Goal: Task Accomplishment & Management: Use online tool/utility

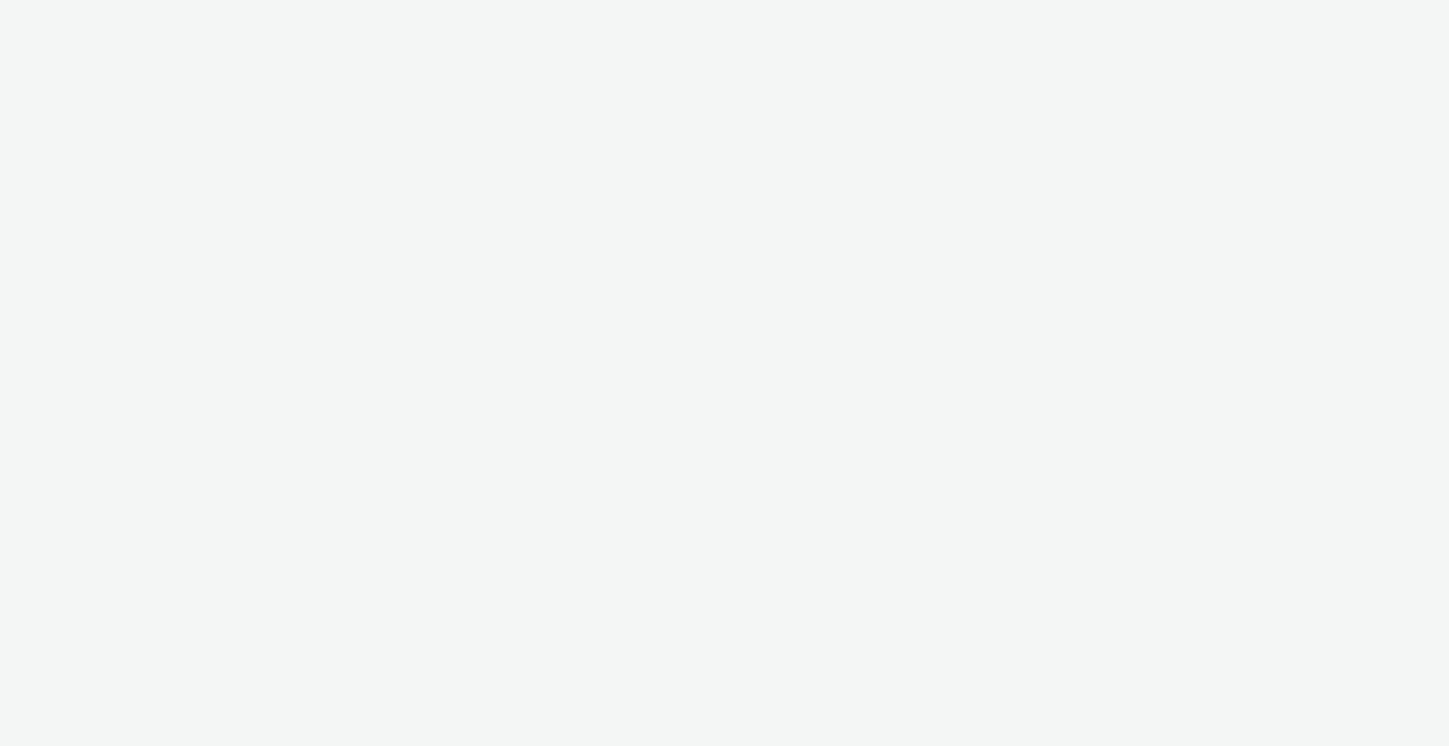
select select "2fc77e36-bb93-4aa3-9dff-dcb08e02eac6"
select select "2405a9d4-3350-4458-8d06-44f78962fa76"
select select "2fc77e36-bb93-4aa3-9dff-dcb08e02eac6"
select select "2405a9d4-3350-4458-8d06-44f78962fa76"
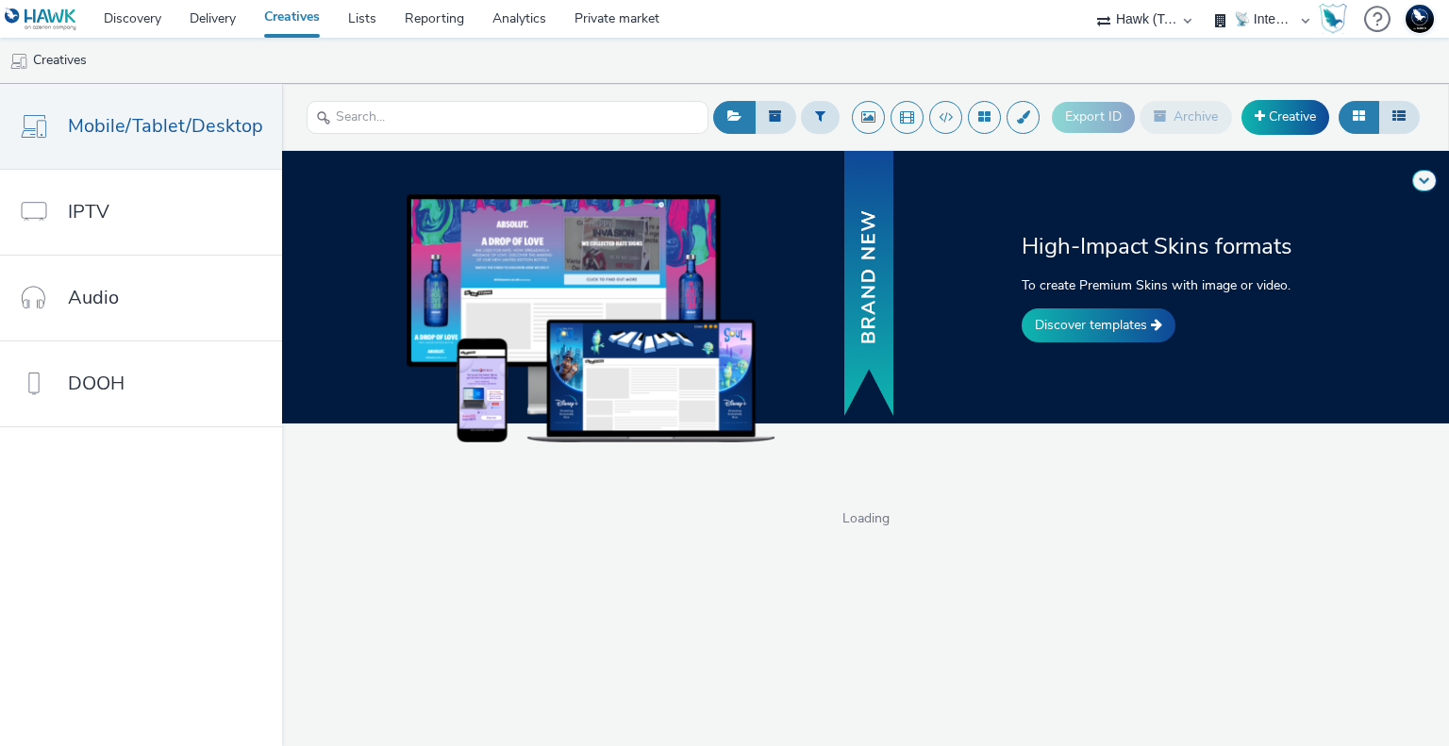
click at [1146, 25] on select "75 Media A8 Media Group ABI Media Abkom AB Abovo Ace & Tate Ad-on Media Nordic …" at bounding box center [1143, 19] width 113 height 38
select select "ac009755-aa48-4799-8050-7a339a378eb8"
click at [1087, 0] on select "75 Media A8 Media Group ABI Media Abkom AB Abovo Ace & Tate Ad-on Media Nordic …" at bounding box center [1143, 19] width 113 height 38
select select "d3406a9b-95e8-409c-967d-04bb2c697fe0"
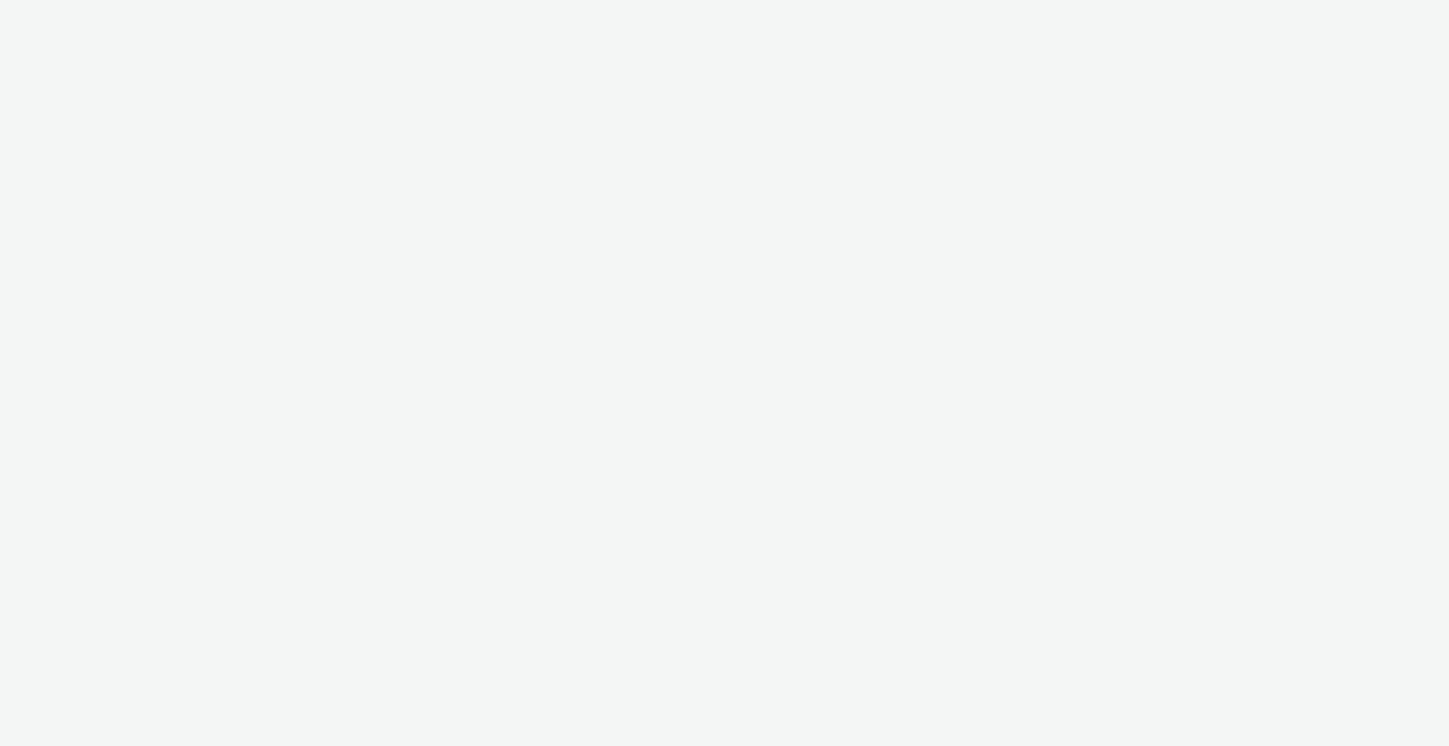
select select "ac009755-aa48-4799-8050-7a339a378eb8"
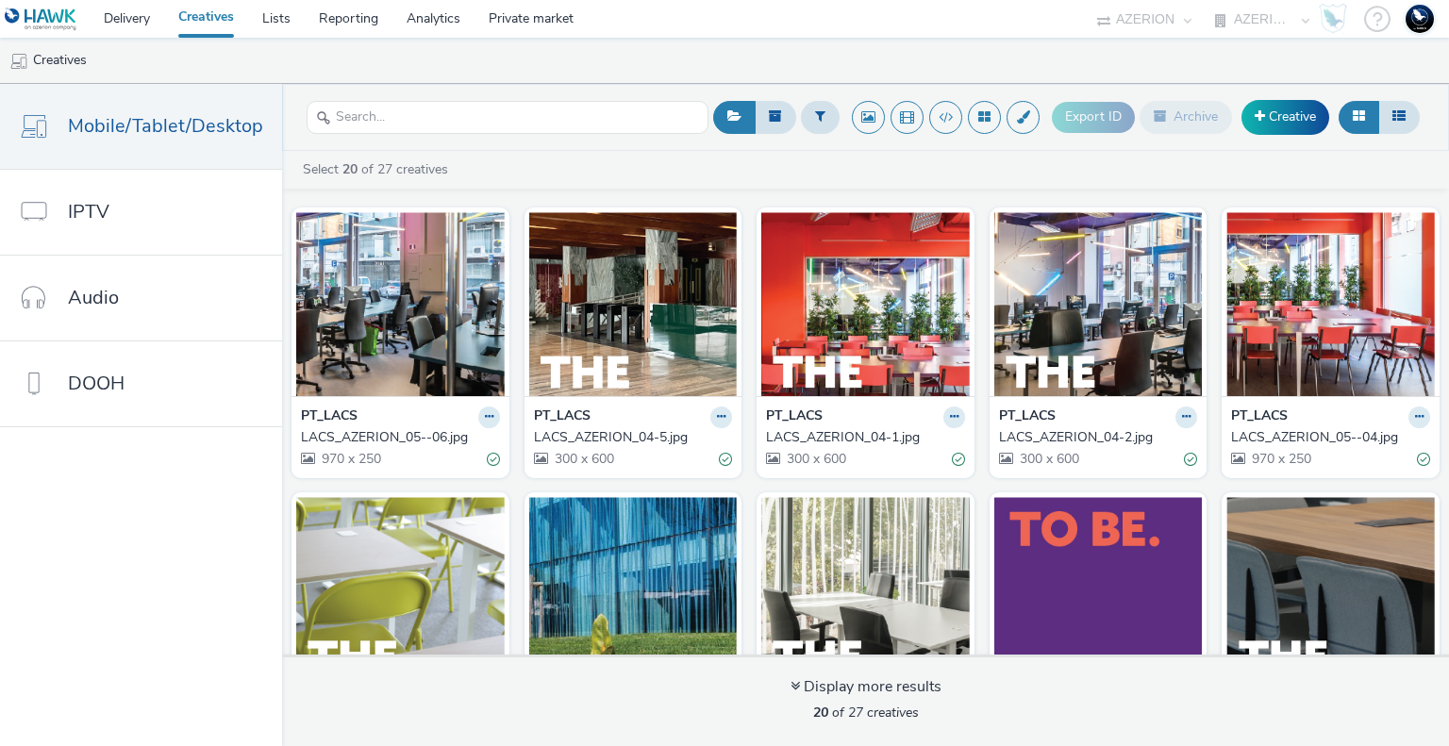
click at [1253, 39] on ul "Creatives" at bounding box center [724, 60] width 1449 height 45
click at [1260, 23] on select "AZERION AZERION APAC AZERION AUSTRIA AZERION BEL - ADEXPERTS AZERION BRAZIL AZE…" at bounding box center [1261, 19] width 113 height 38
select select "974f22a8-96bf-4ab0-903c-b2da3aad1b4f"
click at [1205, 0] on select "AZERION AZERION APAC AZERION AUSTRIA AZERION BEL - ADEXPERTS AZERION BRAZIL AZE…" at bounding box center [1261, 19] width 113 height 38
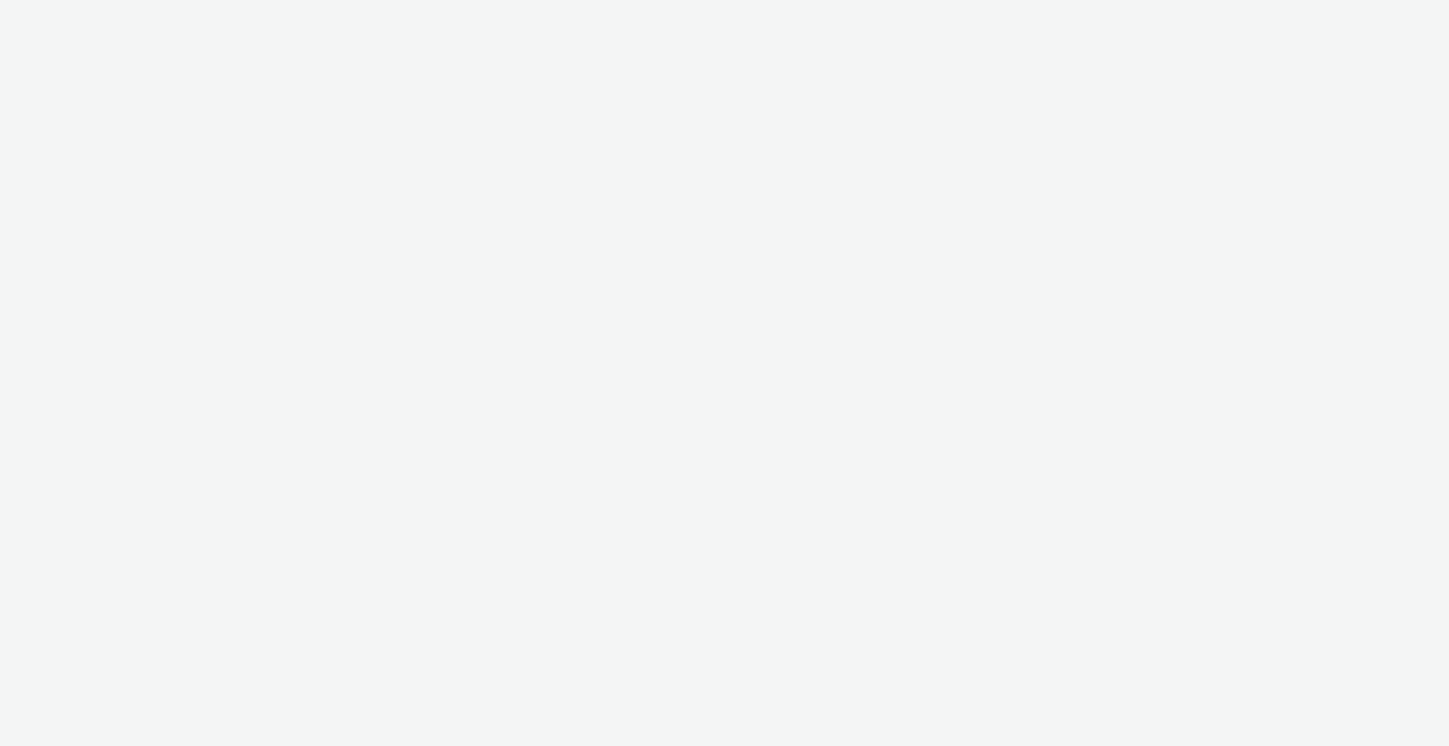
select select "ac009755-aa48-4799-8050-7a339a378eb8"
select select "974f22a8-96bf-4ab0-903c-b2da3aad1b4f"
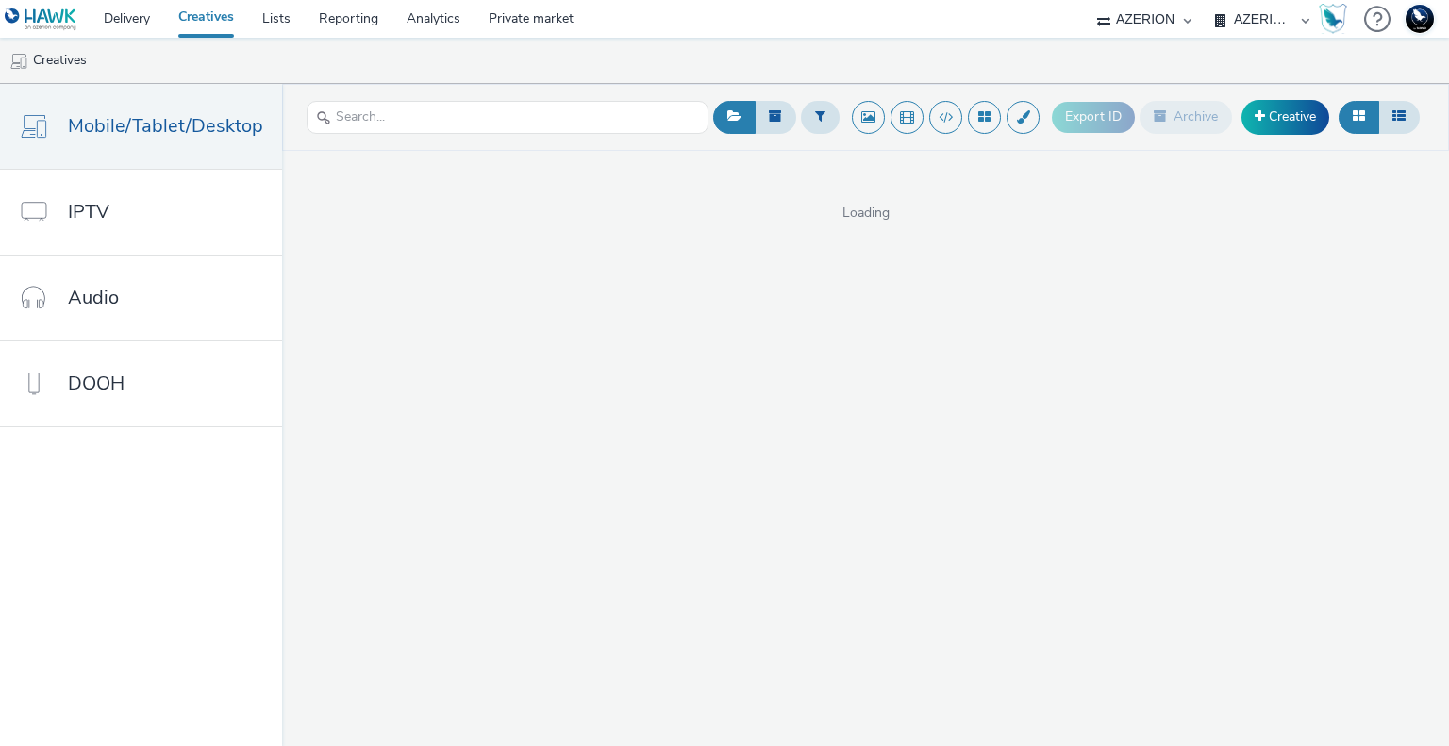
select select "ac009755-aa48-4799-8050-7a339a378eb8"
select select "79162ed7-0017-4339-93b0-3399b708648f"
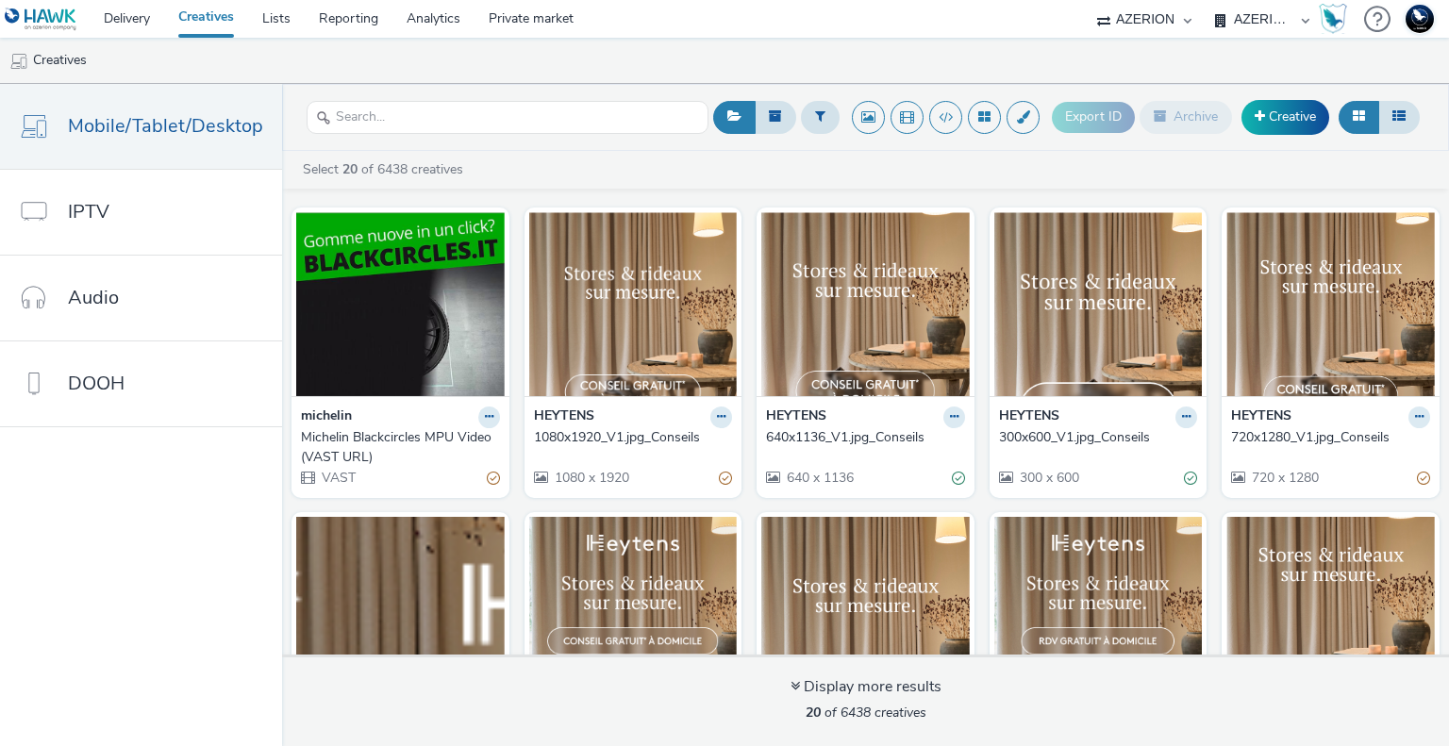
click at [1147, 29] on select "75 Media A8 Media Group ABI Media Abkom AB Abovo Ace & Tate Ad-on Media Nordic …" at bounding box center [1143, 19] width 113 height 38
select select "2fc77e36-bb93-4aa3-9dff-dcb08e02eac6"
click at [1087, 0] on select "75 Media A8 Media Group ABI Media Abkom AB Abovo Ace & Tate Ad-on Media Nordic …" at bounding box center [1143, 19] width 113 height 38
select select "2405a9d4-3350-4458-8d06-44f78962fa76"
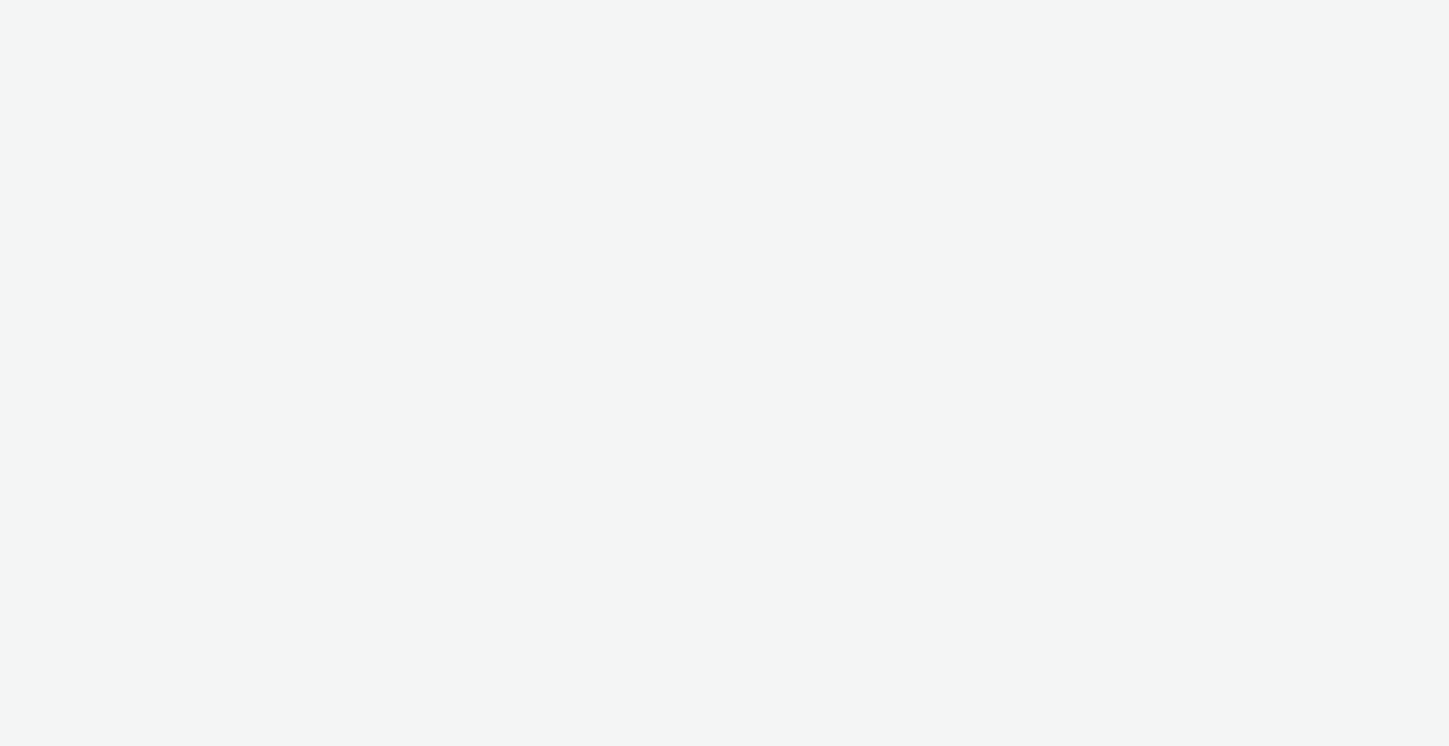
select select "2fc77e36-bb93-4aa3-9dff-dcb08e02eac6"
select select "2405a9d4-3350-4458-8d06-44f78962fa76"
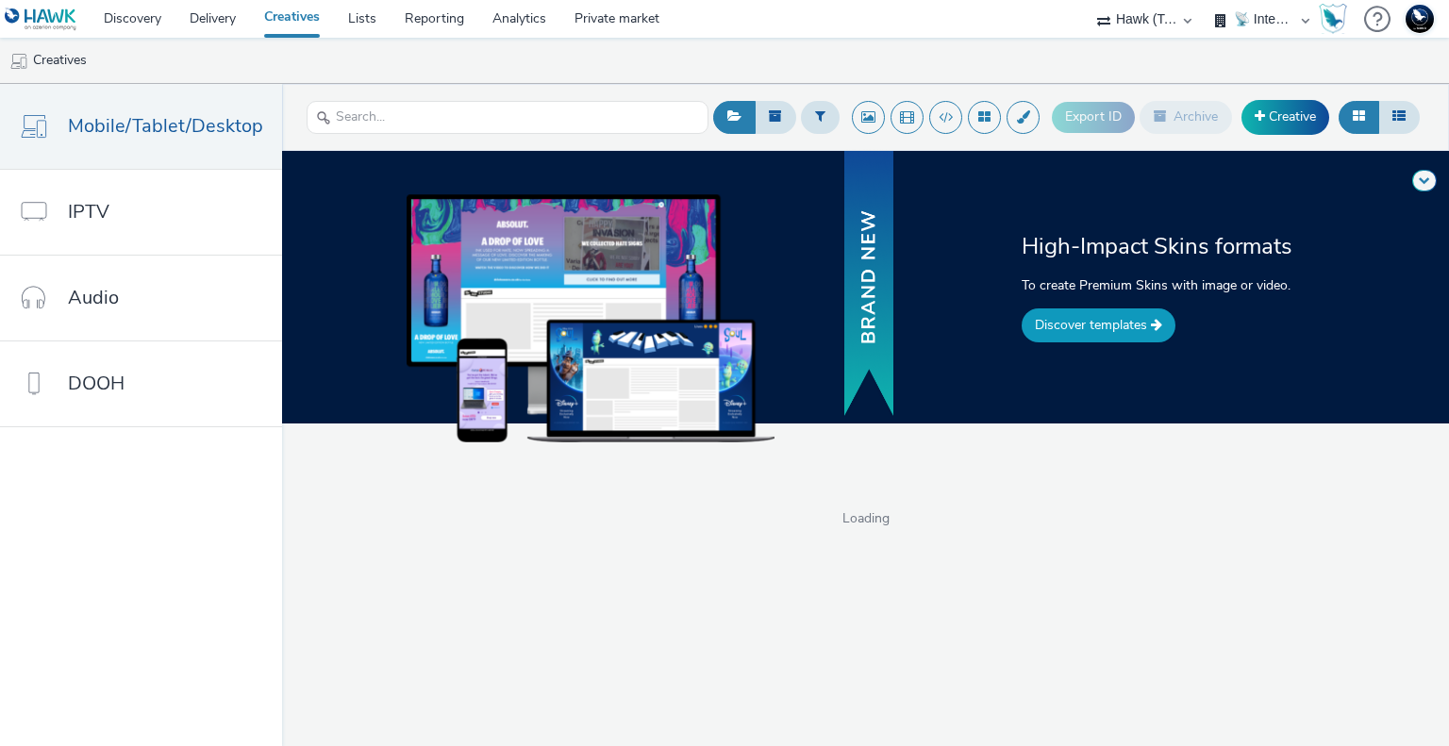
click at [1094, 335] on link "Discover templates" at bounding box center [1098, 325] width 154 height 34
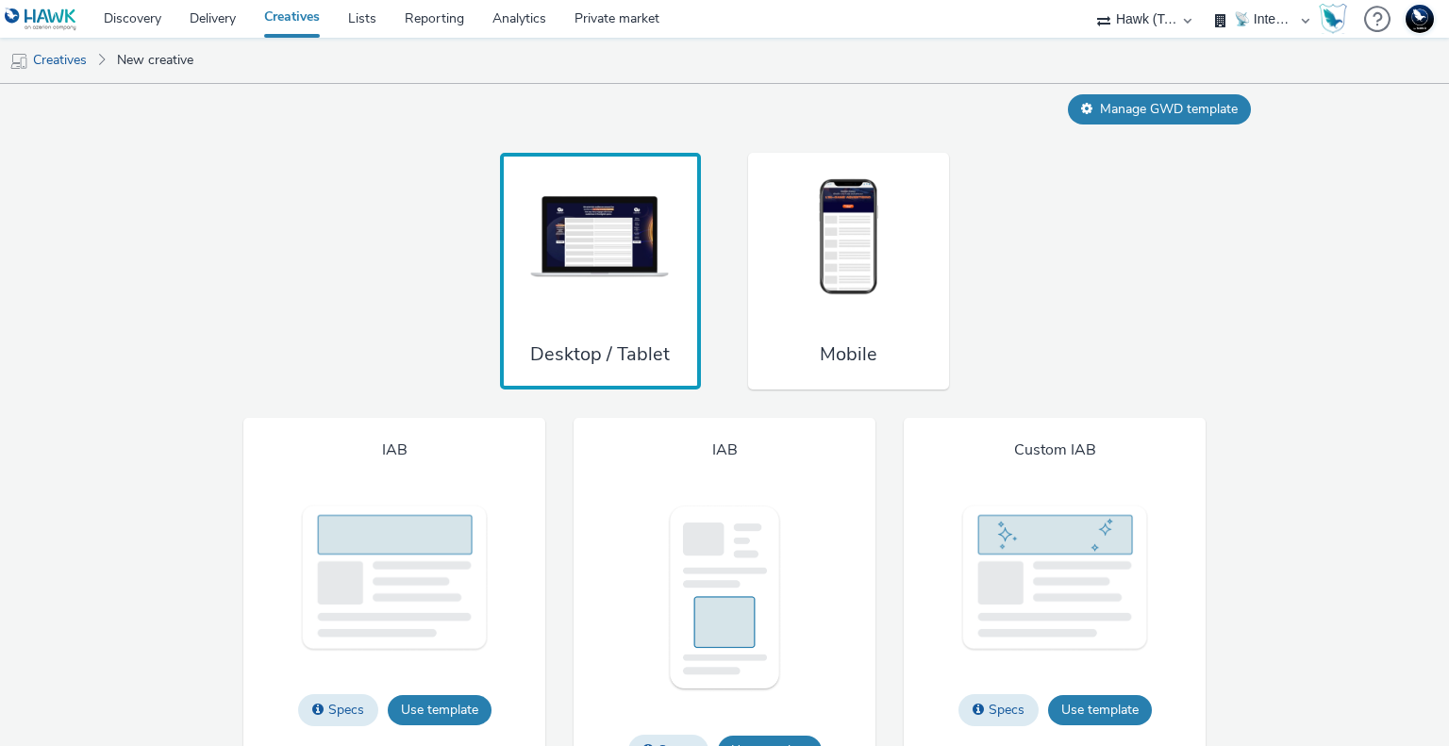
scroll to position [1373, 0]
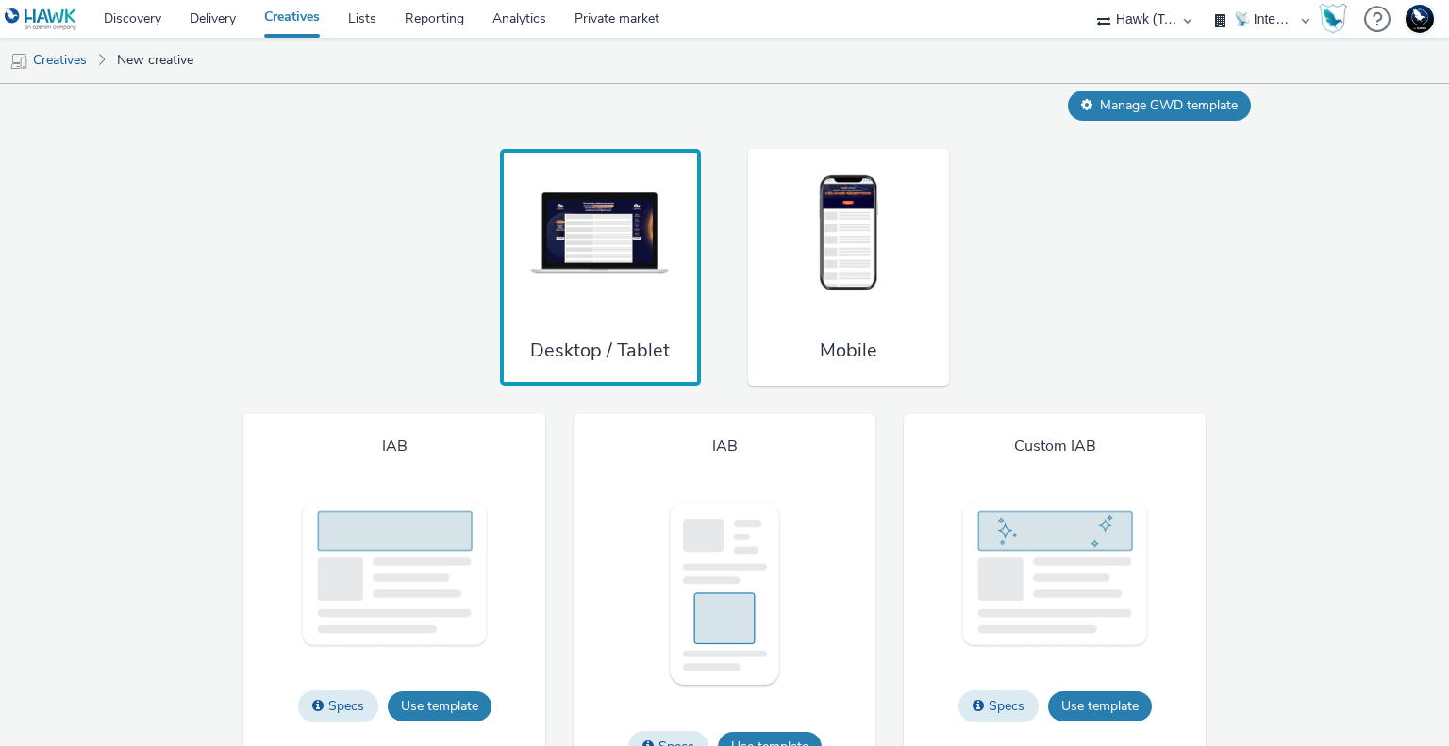
click at [784, 287] on img at bounding box center [848, 234] width 141 height 124
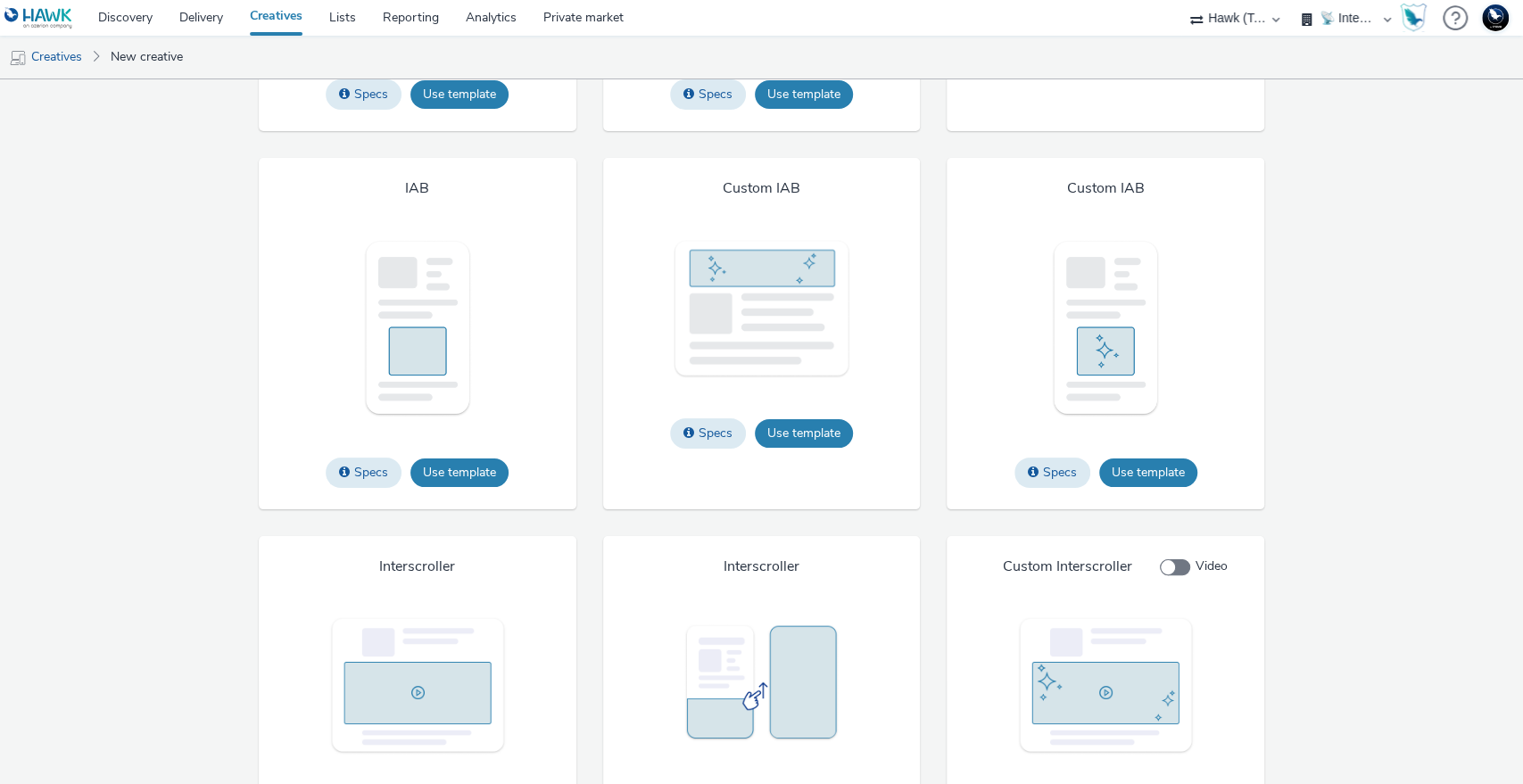
scroll to position [1399, 0]
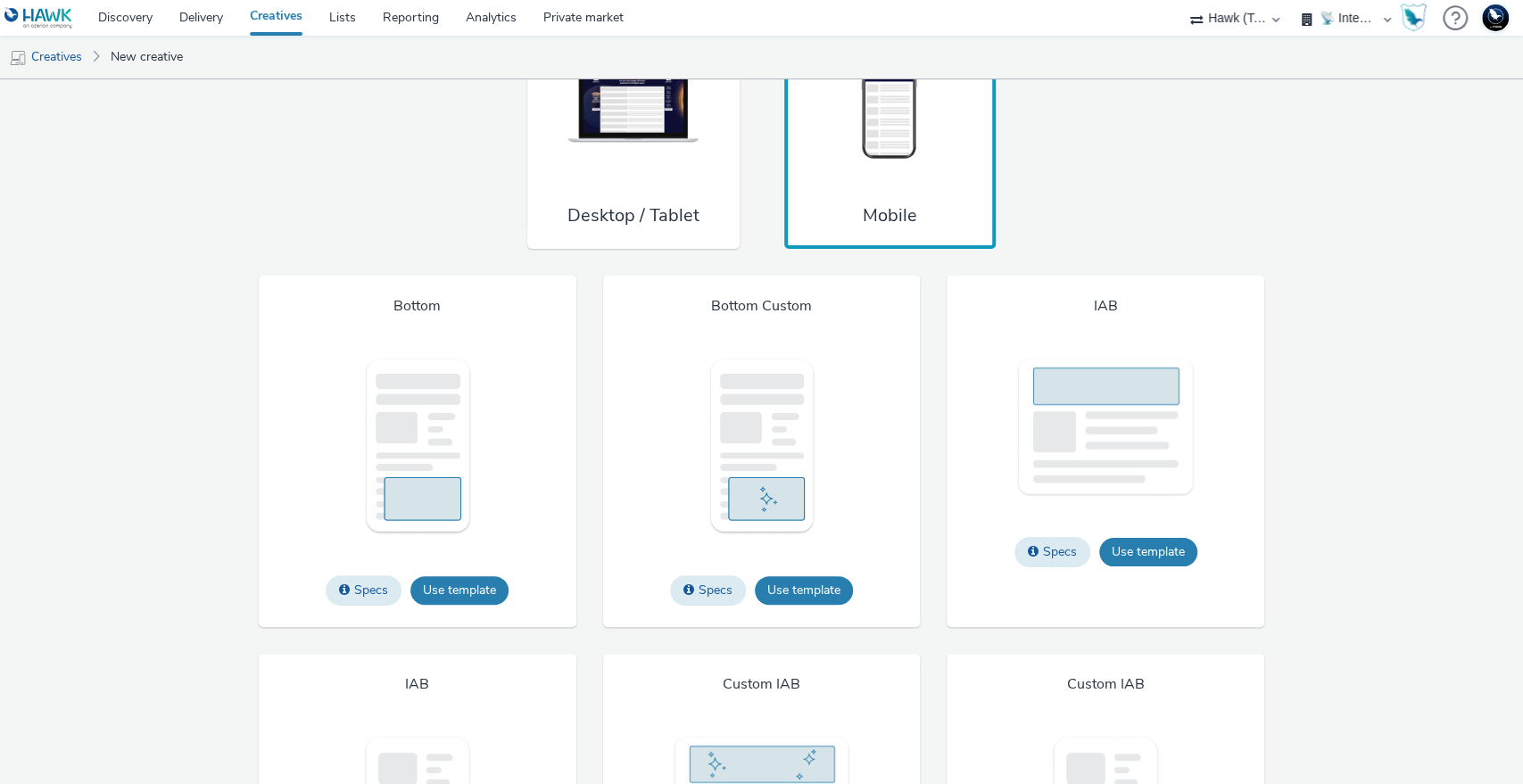
click at [668, 159] on img at bounding box center [633, 105] width 133 height 117
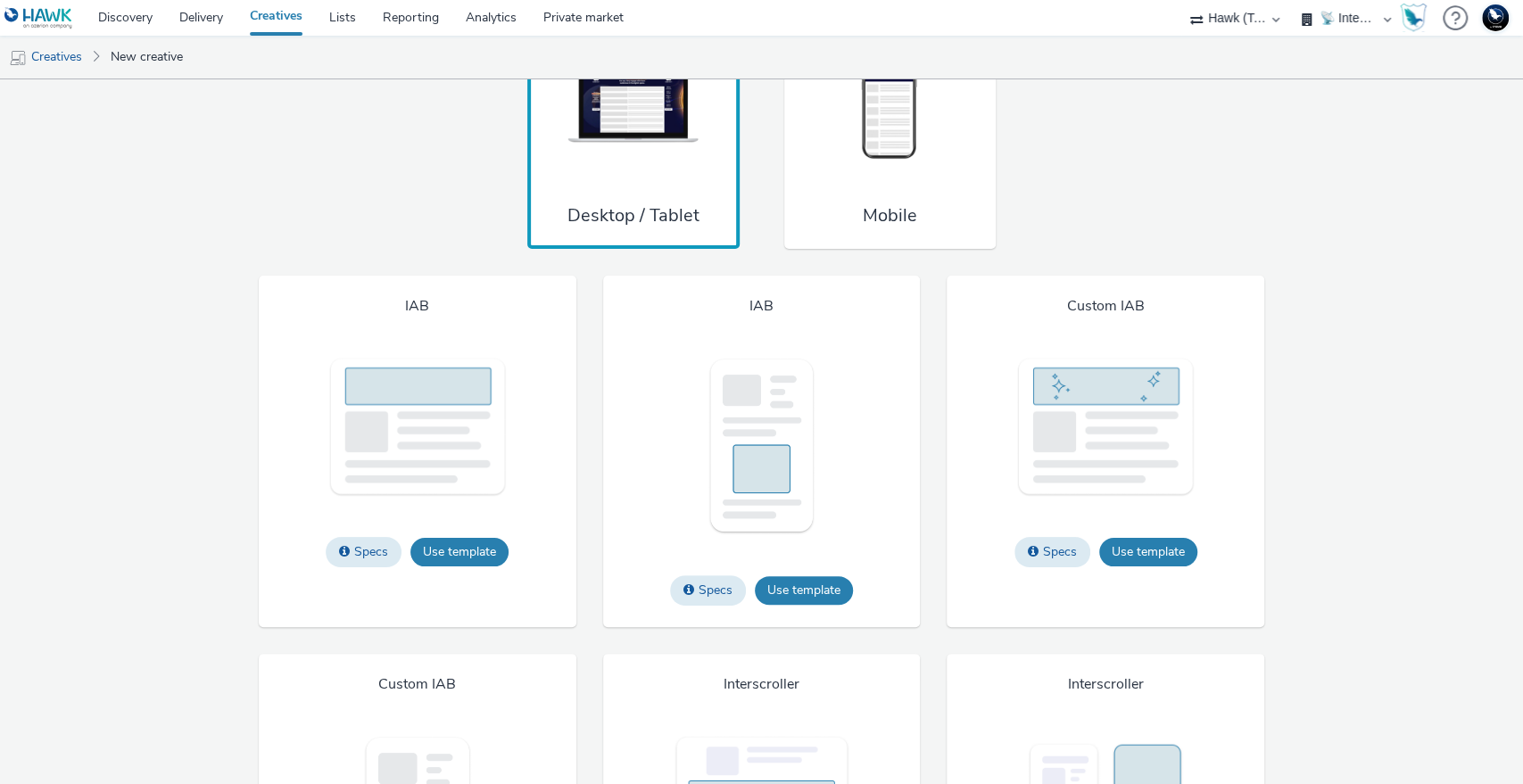
click at [864, 165] on img at bounding box center [889, 105] width 133 height 117
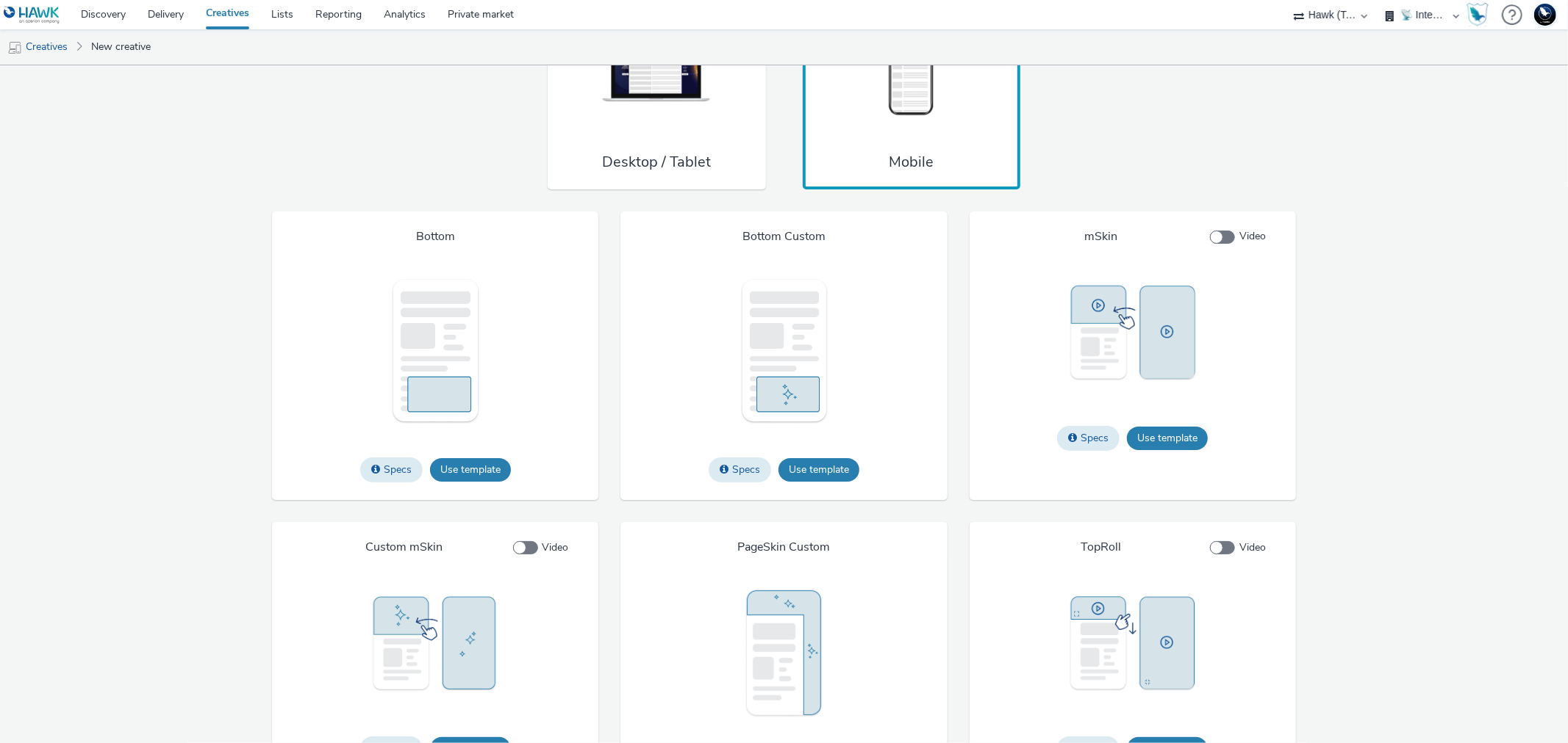
scroll to position [1231, 0]
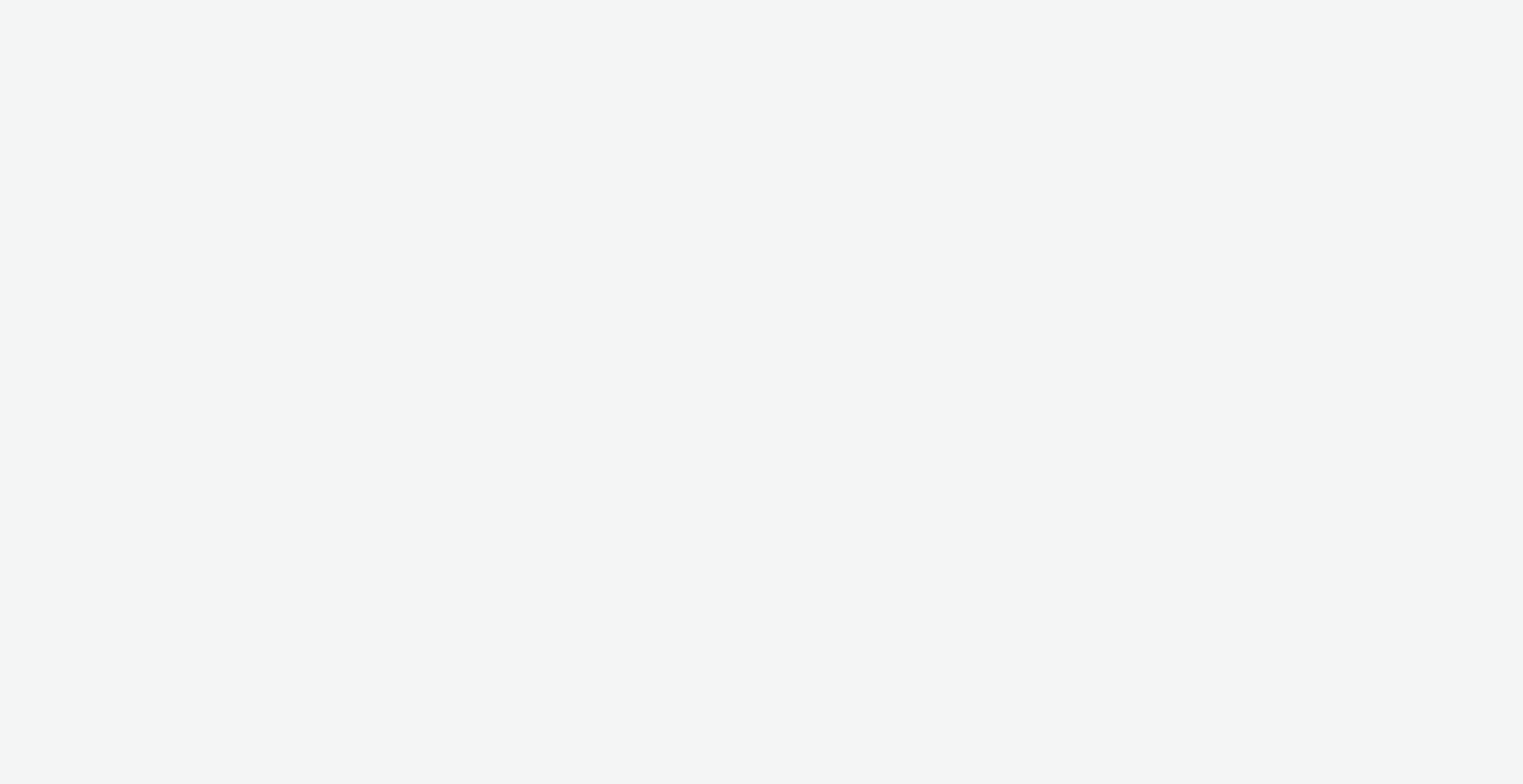
select select "2fc77e36-bb93-4aa3-9dff-dcb08e02eac6"
select select "2405a9d4-3350-4458-8d06-44f78962fa76"
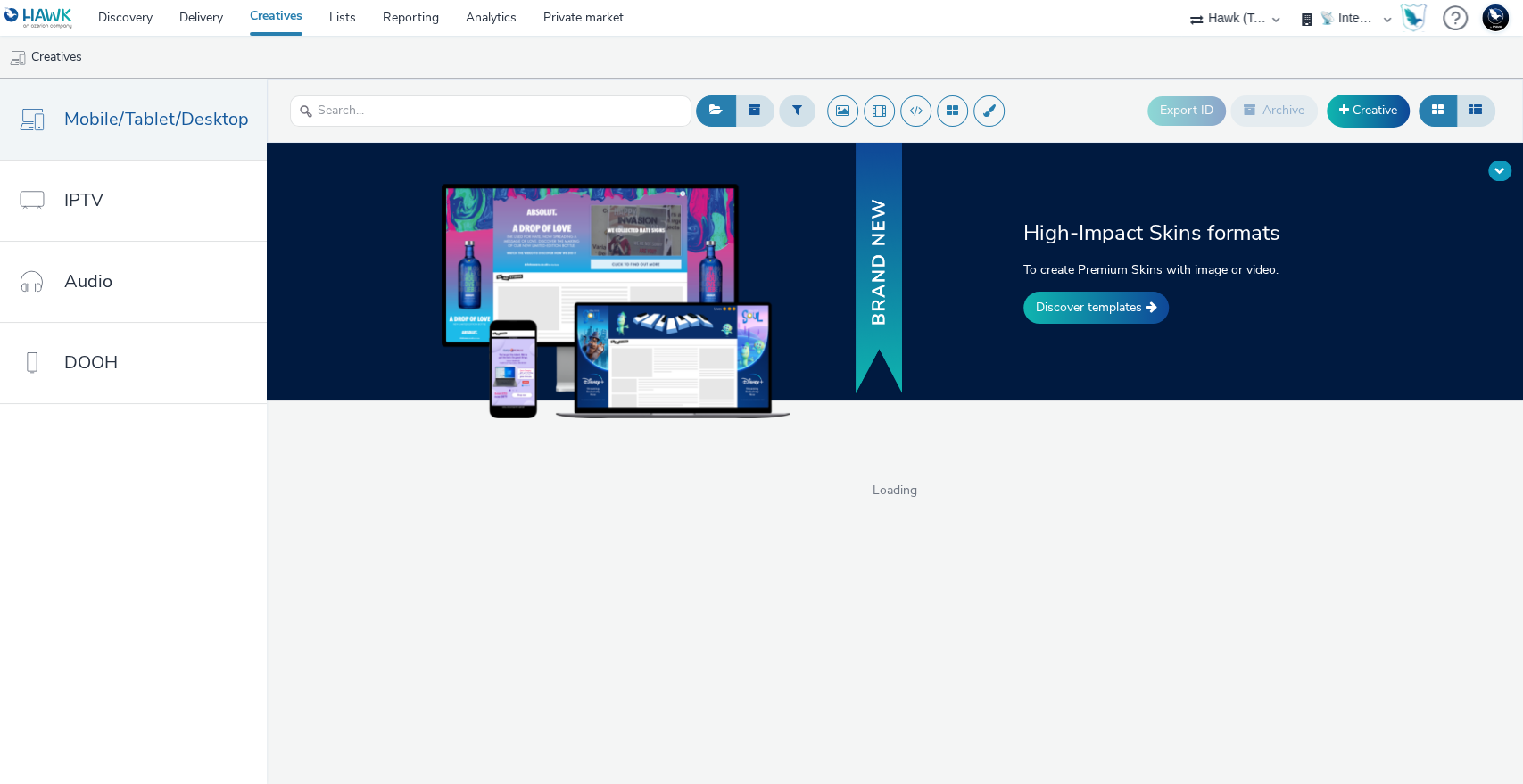
click at [1498, 167] on span at bounding box center [1499, 169] width 10 height 10
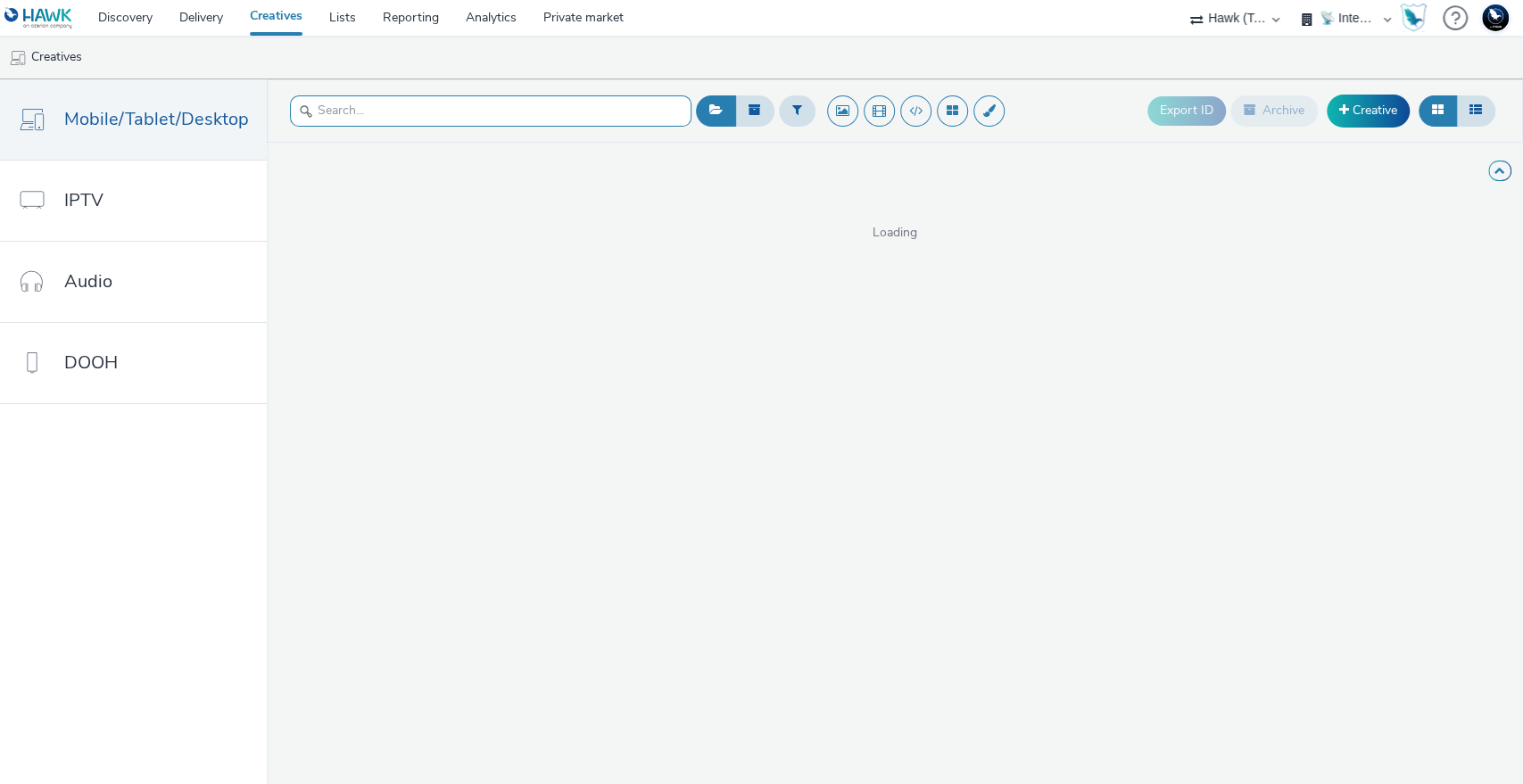
click at [373, 119] on input "text" at bounding box center [491, 111] width 401 height 31
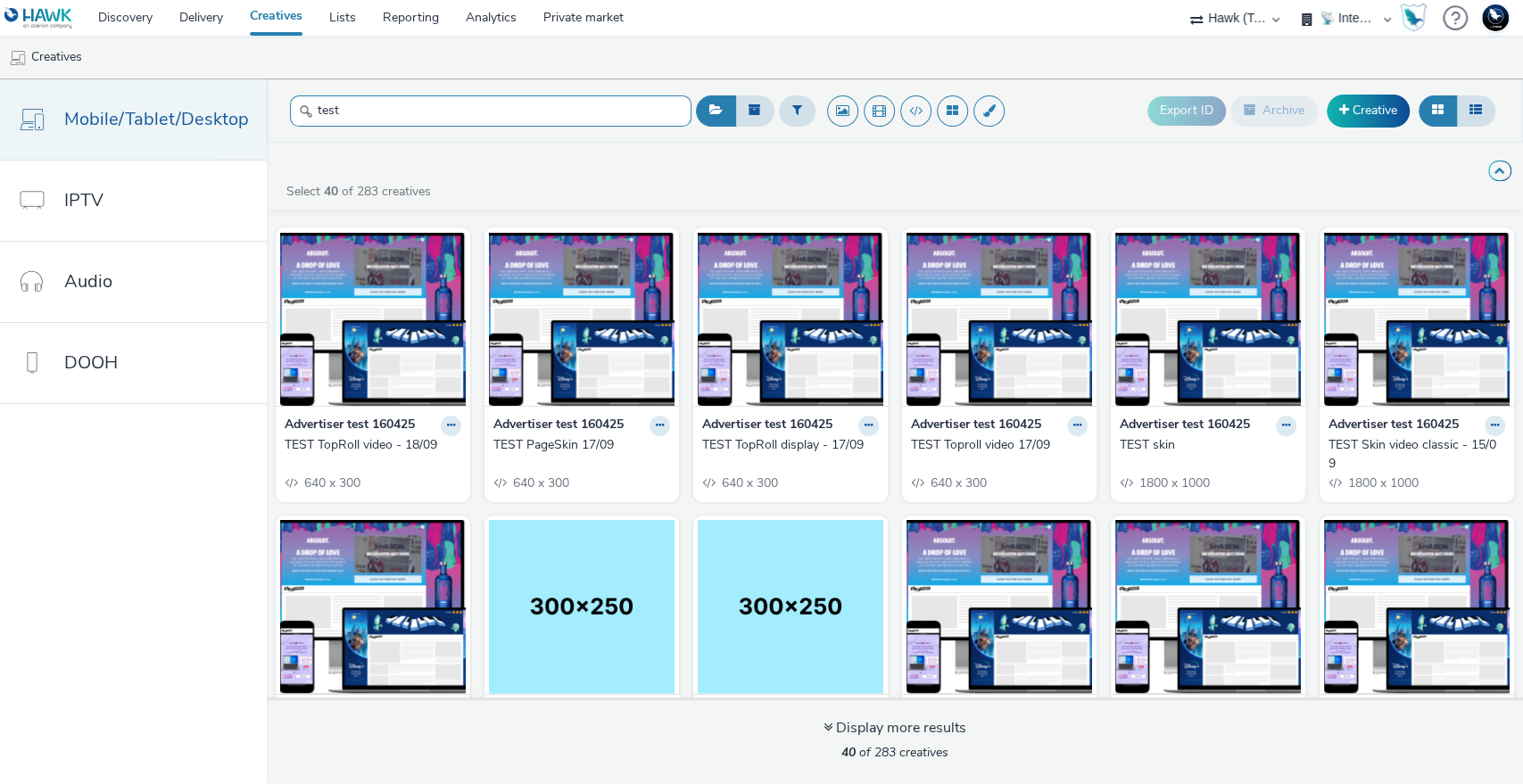
drag, startPoint x: 359, startPoint y: 108, endPoint x: 128, endPoint y: 118, distance: 231.2
click at [128, 118] on div "Mobile/Tablet/Desktop IPTV Audio DOOH test Export ID Archive Creative High-Impa…" at bounding box center [762, 431] width 1523 height 705
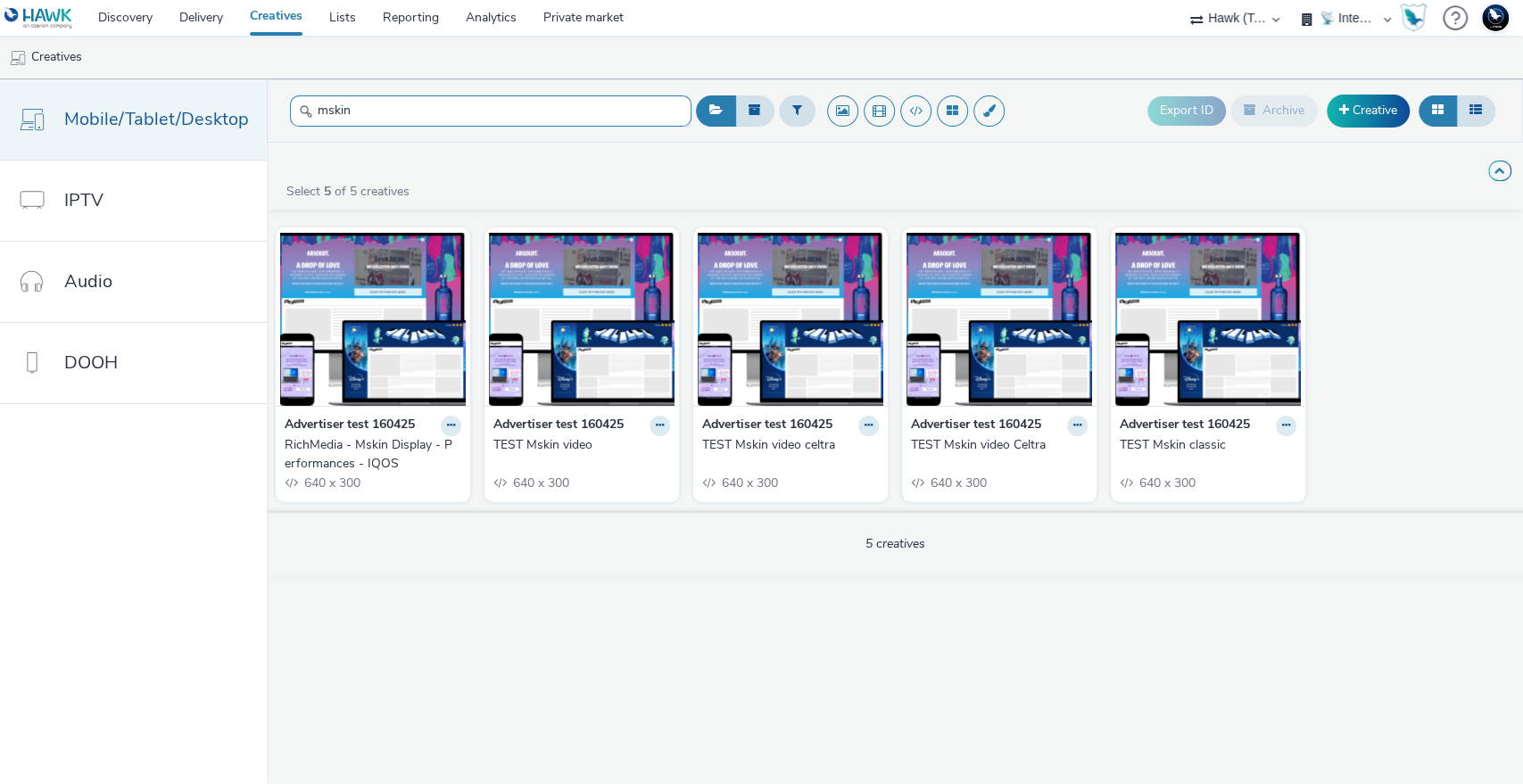
drag, startPoint x: 377, startPoint y: 103, endPoint x: 95, endPoint y: 127, distance: 283.0
click at [95, 127] on div "Mobile/Tablet/Desktop IPTV Audio DOOH mskin Export ID Archive Creative High-Imp…" at bounding box center [762, 431] width 1523 height 705
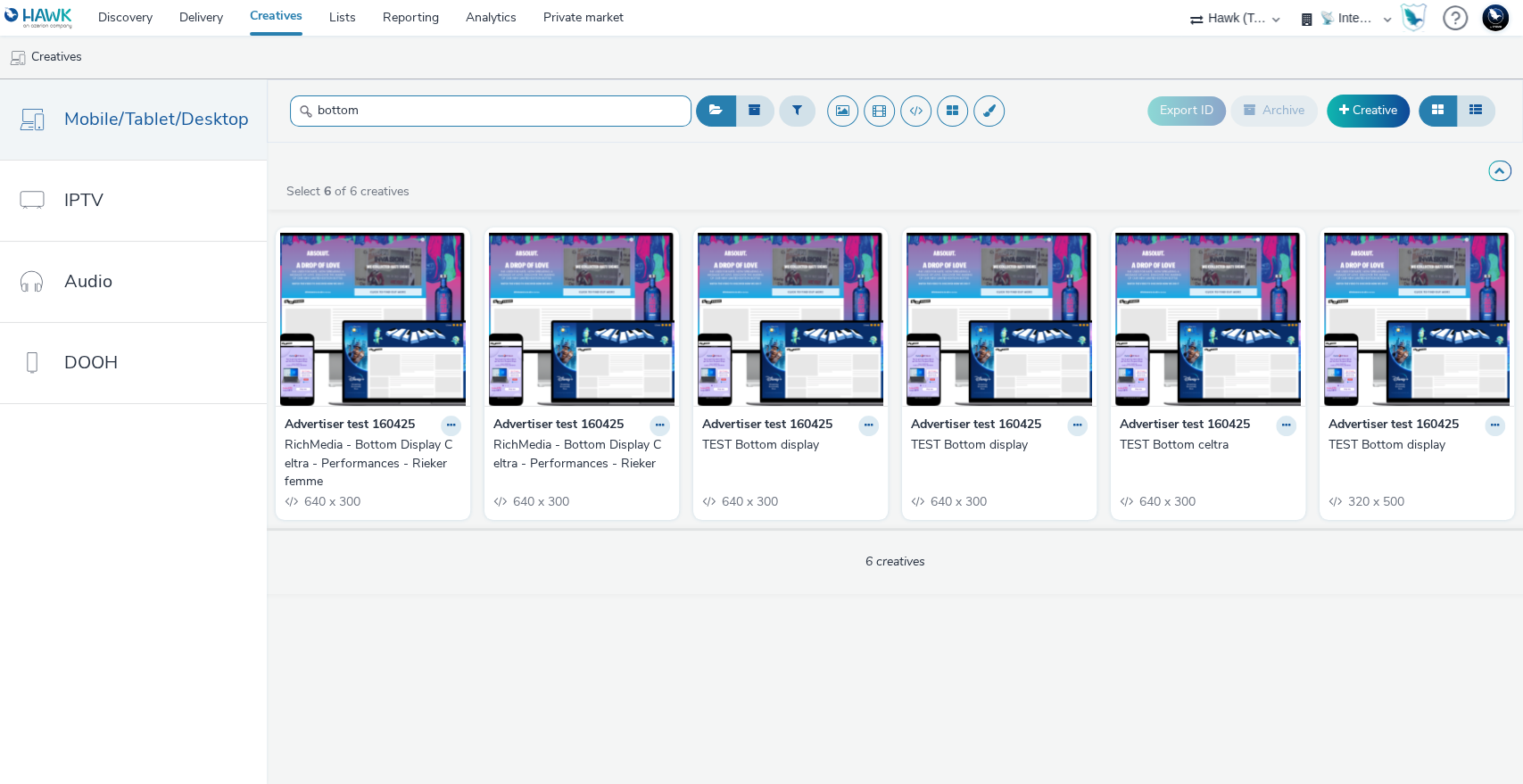
type input "bottom"
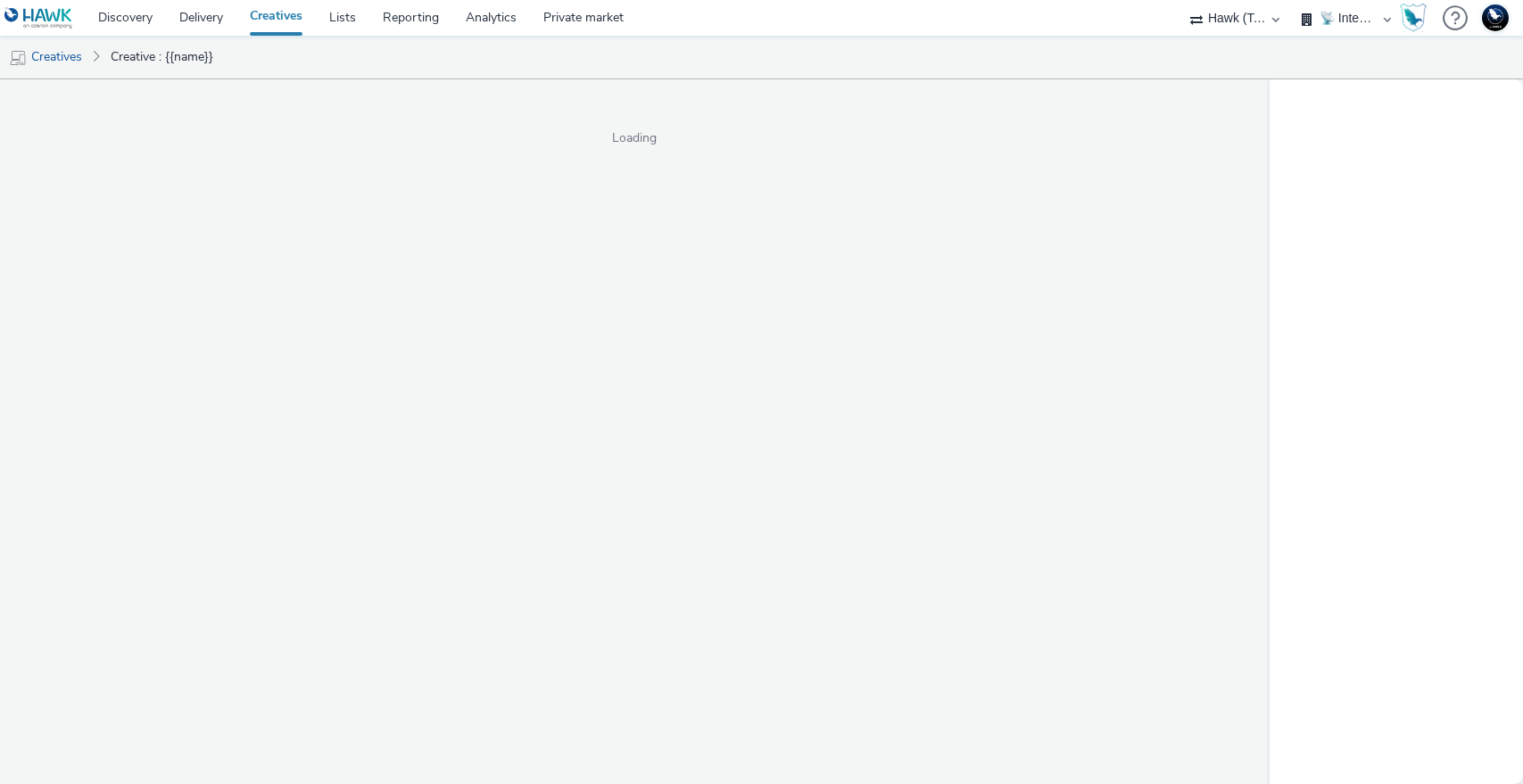
select select "2fc77e36-bb93-4aa3-9dff-dcb08e02eac6"
select select "2405a9d4-3350-4458-8d06-44f78962fa76"
select select "2fc77e36-bb93-4aa3-9dff-dcb08e02eac6"
select select "2405a9d4-3350-4458-8d06-44f78962fa76"
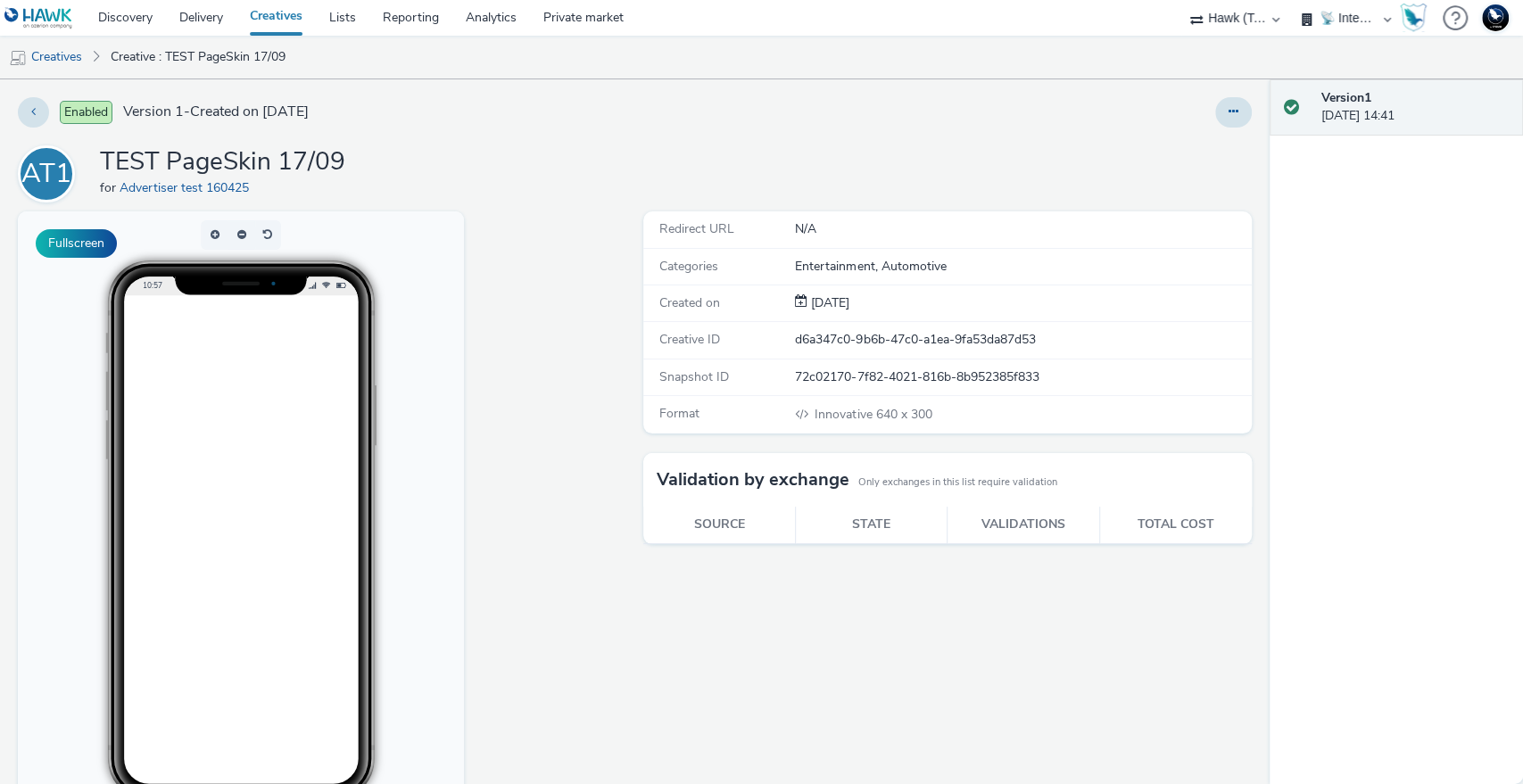
scroll to position [71, 0]
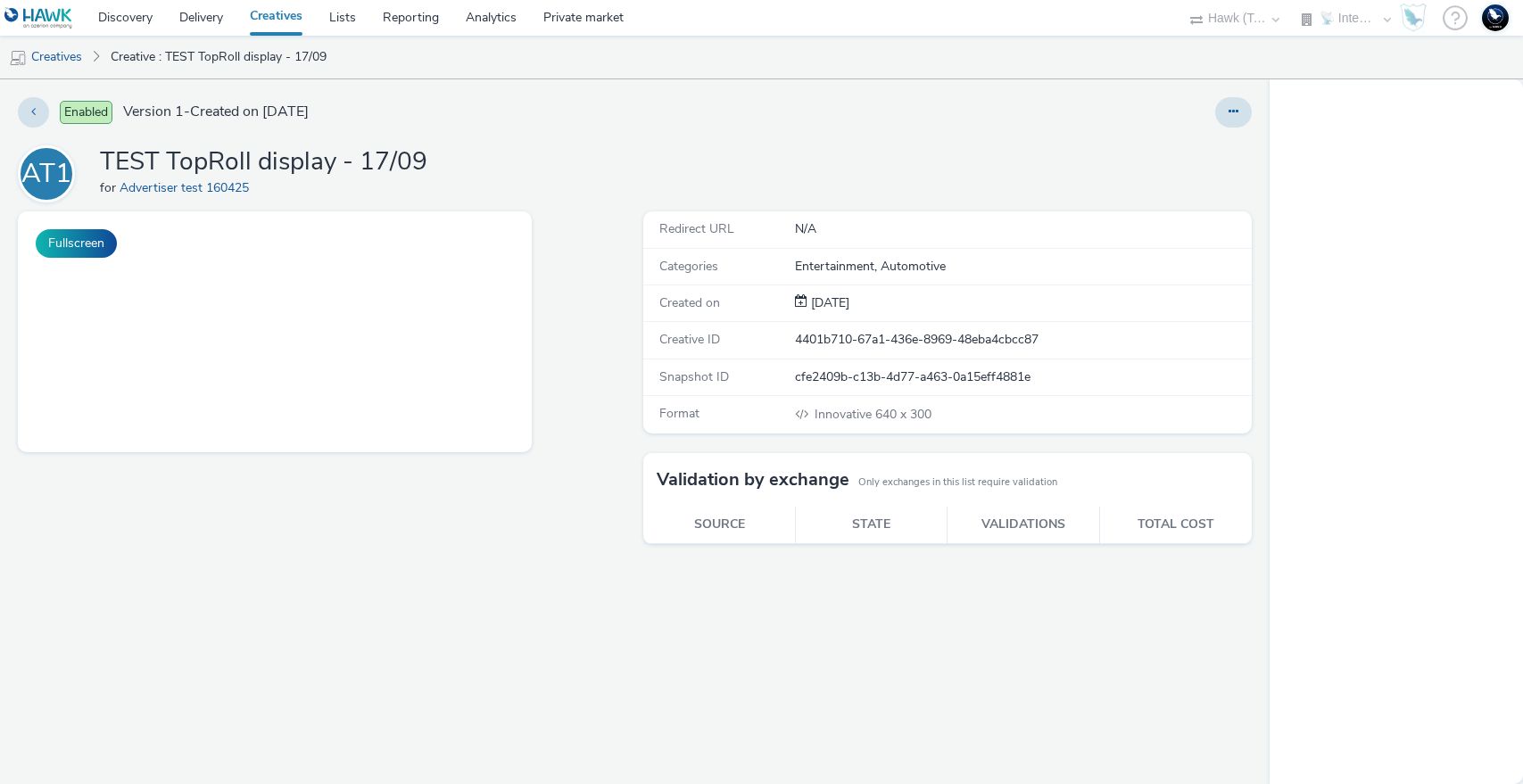
select select "2fc77e36-bb93-4aa3-9dff-dcb08e02eac6"
select select "2405a9d4-3350-4458-8d06-44f78962fa76"
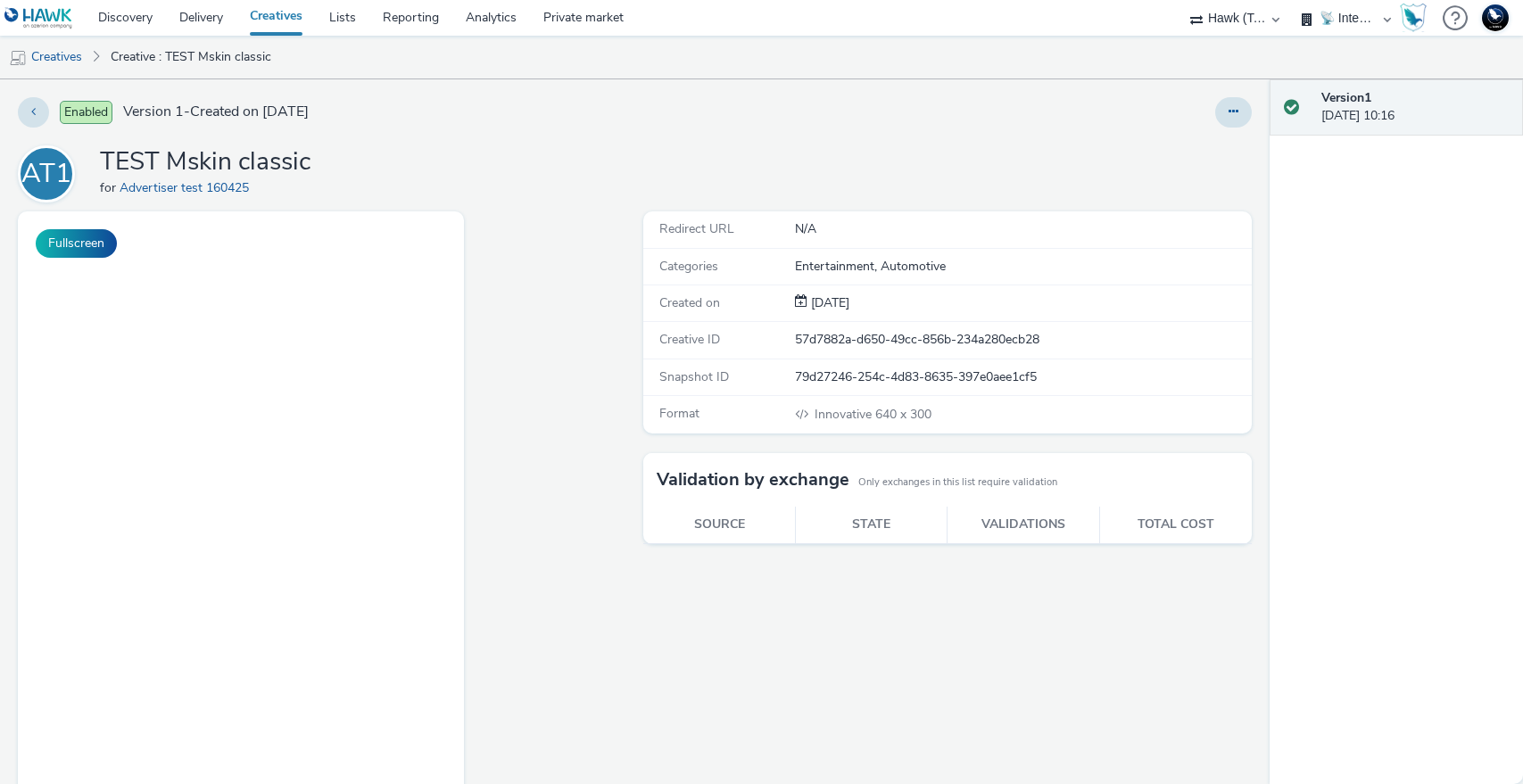
select select "2fc77e36-bb93-4aa3-9dff-dcb08e02eac6"
select select "2405a9d4-3350-4458-8d06-44f78962fa76"
select select "2fc77e36-bb93-4aa3-9dff-dcb08e02eac6"
select select "2405a9d4-3350-4458-8d06-44f78962fa76"
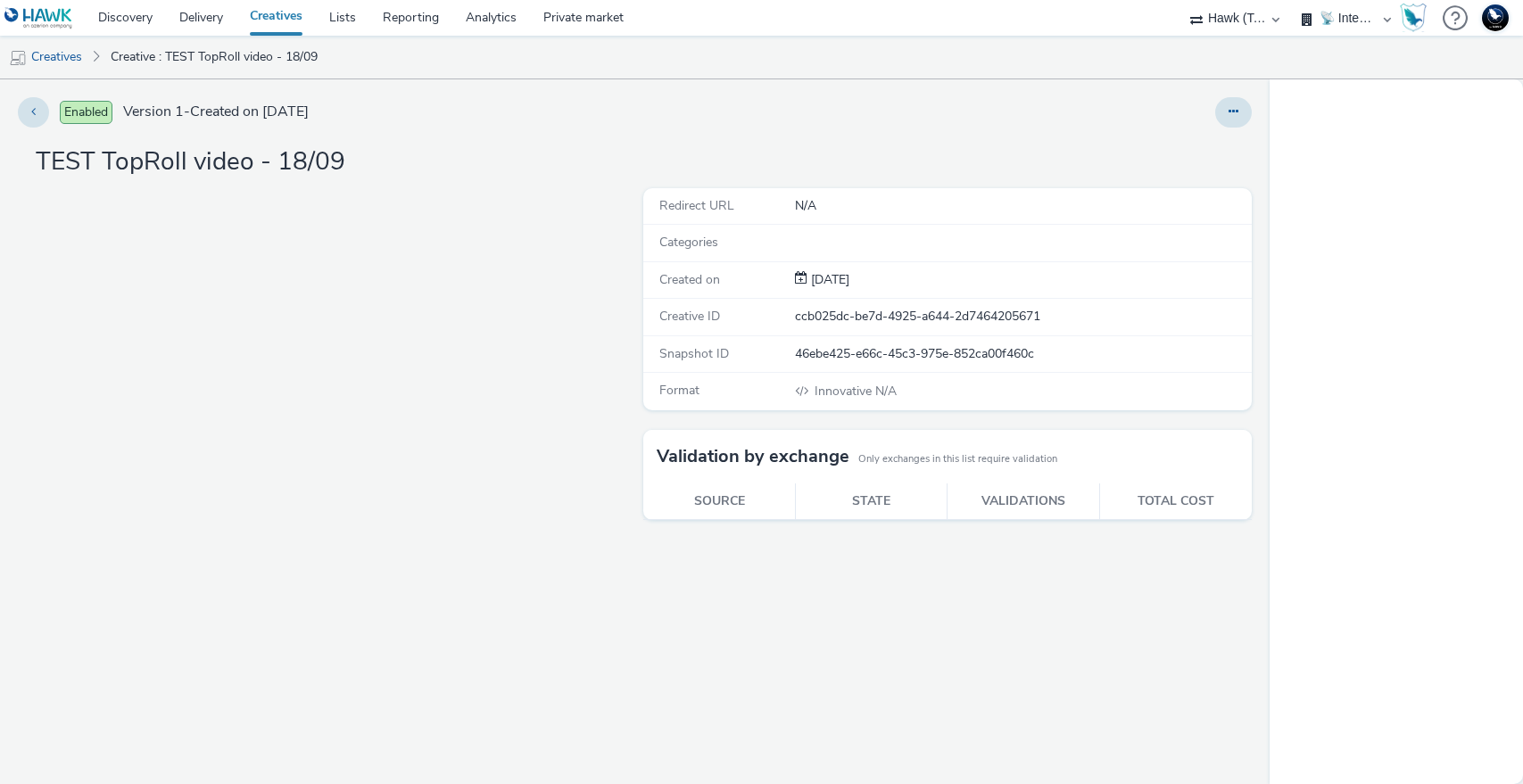
select select "2fc77e36-bb93-4aa3-9dff-dcb08e02eac6"
select select "2405a9d4-3350-4458-8d06-44f78962fa76"
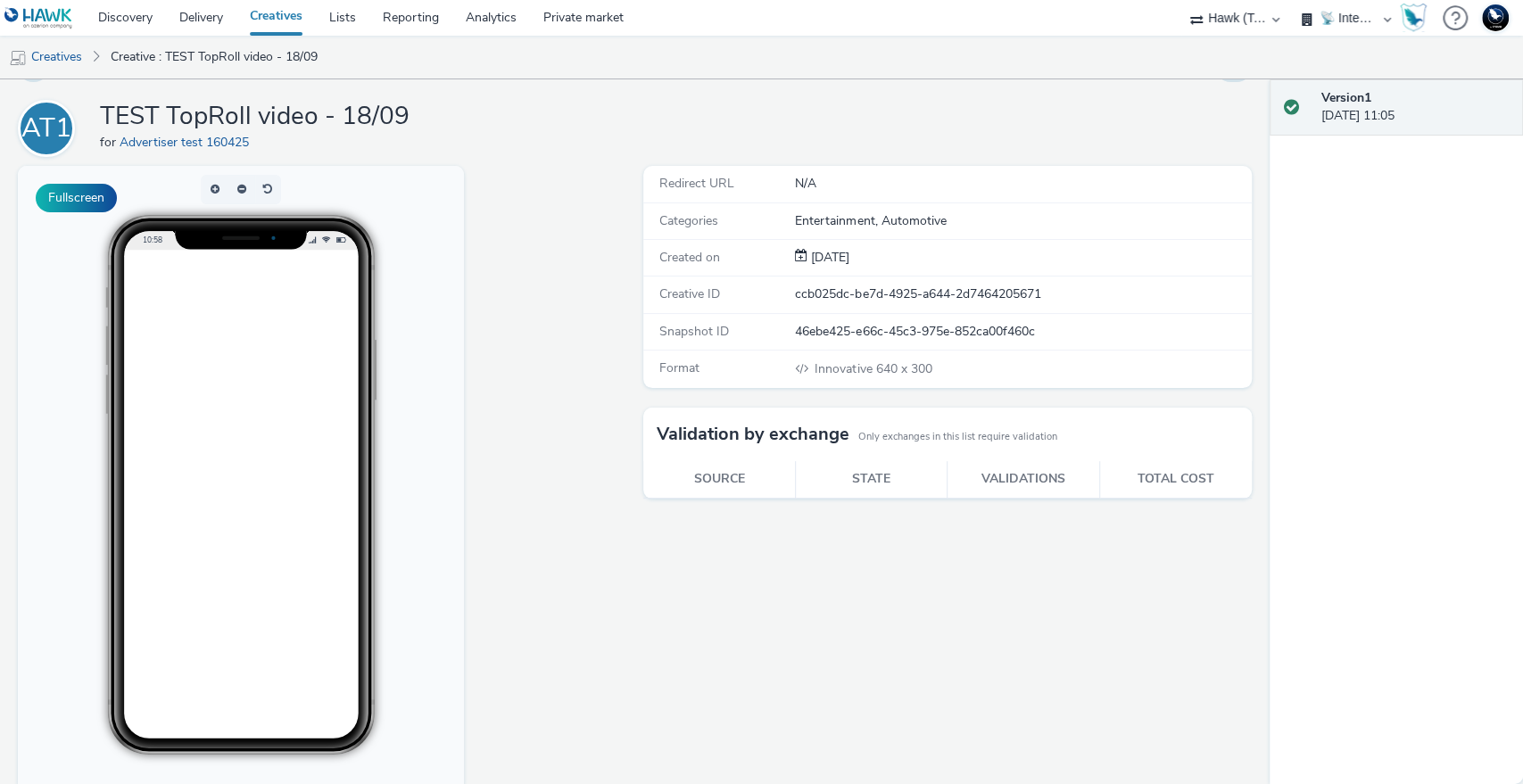
scroll to position [71, 0]
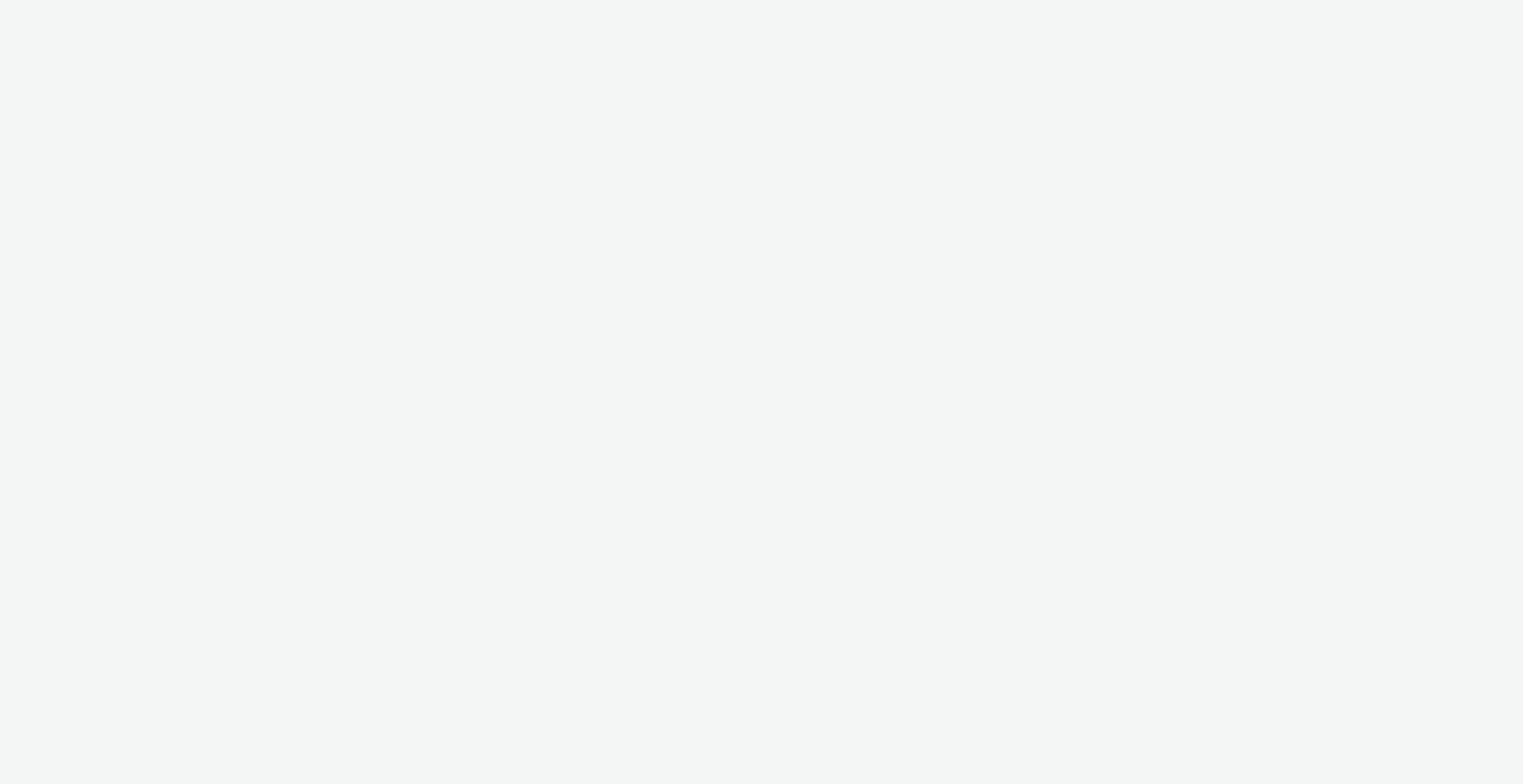
select select "2fc77e36-bb93-4aa3-9dff-dcb08e02eac6"
select select "2405a9d4-3350-4458-8d06-44f78962fa76"
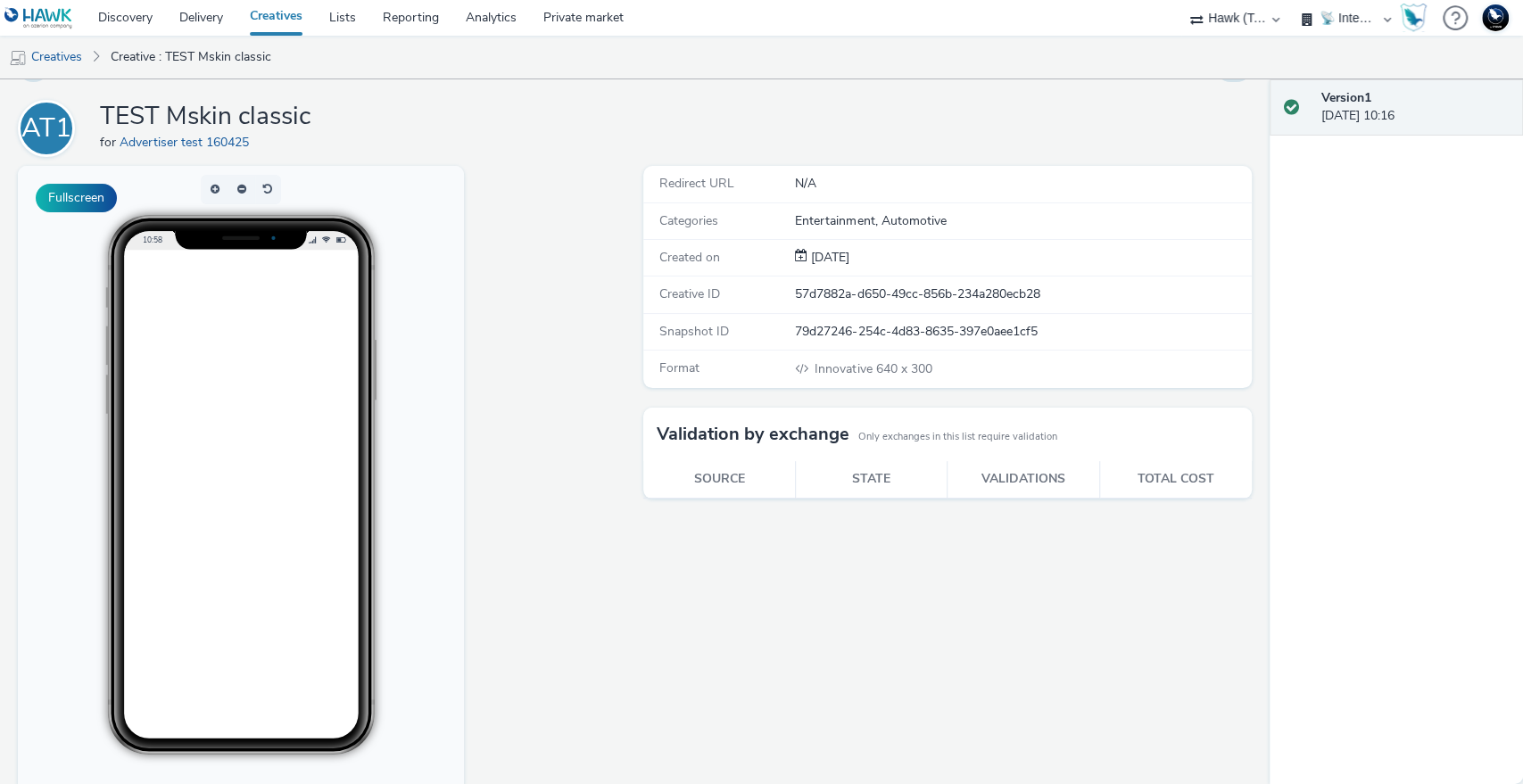
scroll to position [71, 0]
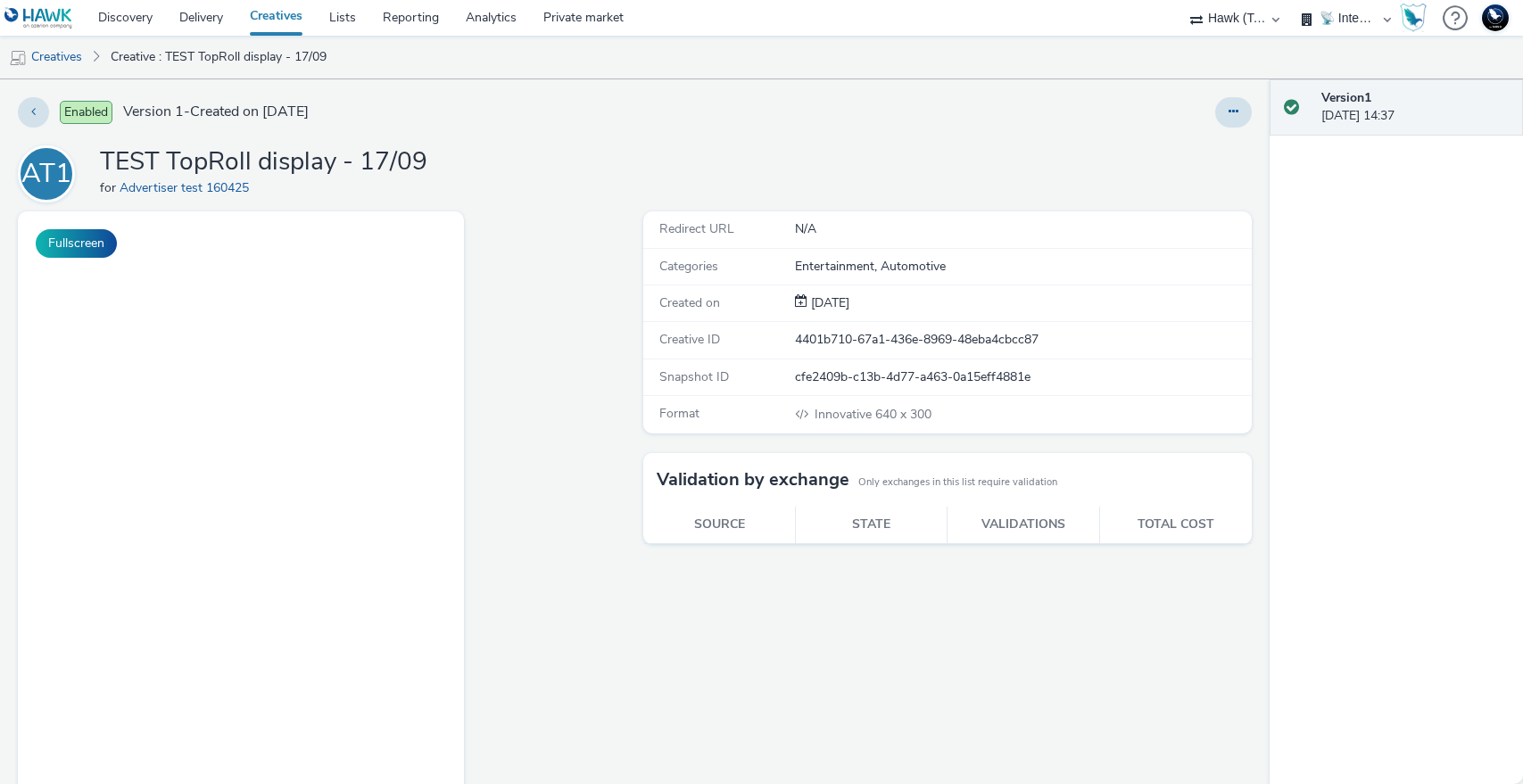
select select "2fc77e36-bb93-4aa3-9dff-dcb08e02eac6"
select select "2405a9d4-3350-4458-8d06-44f78962fa76"
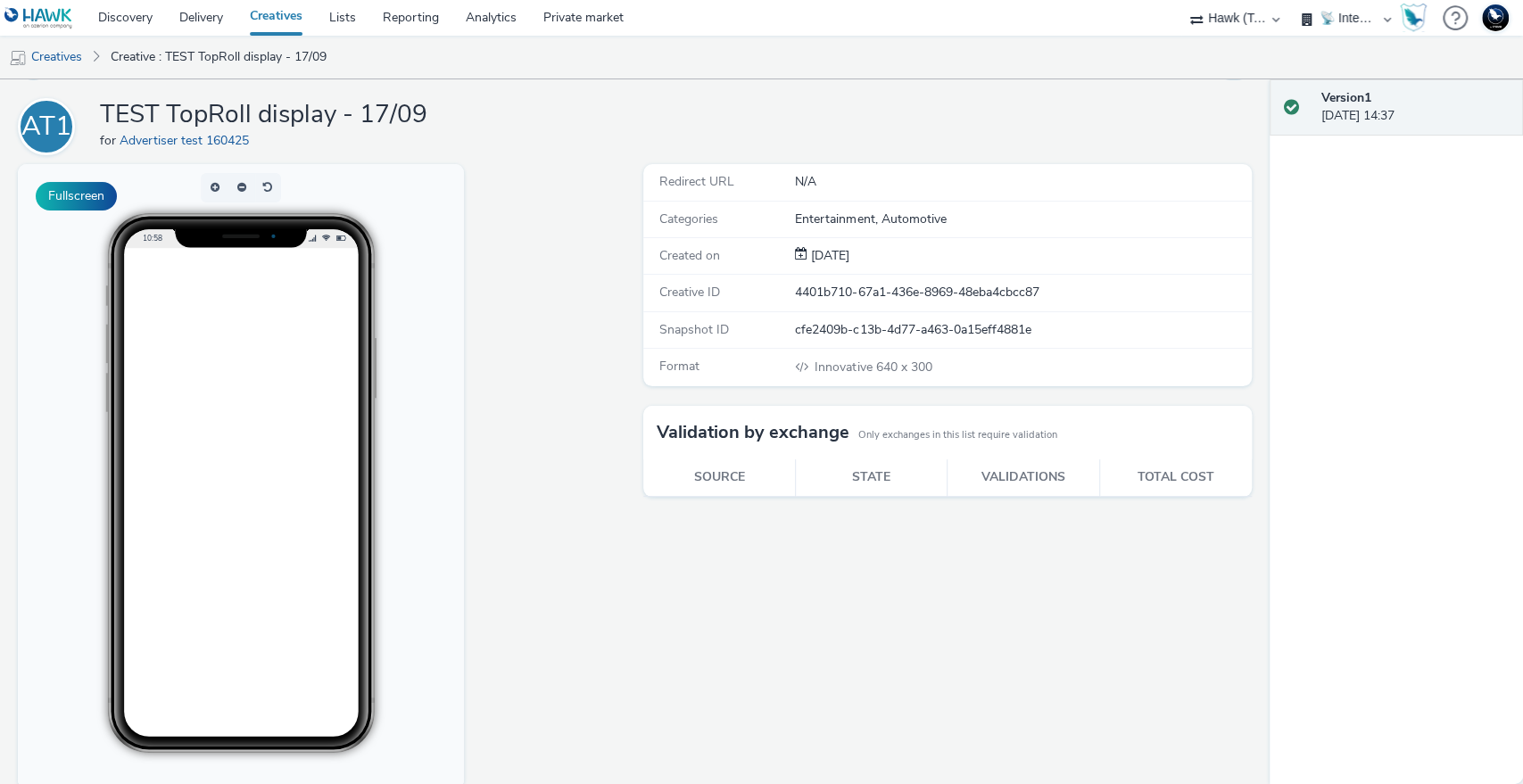
scroll to position [71, 0]
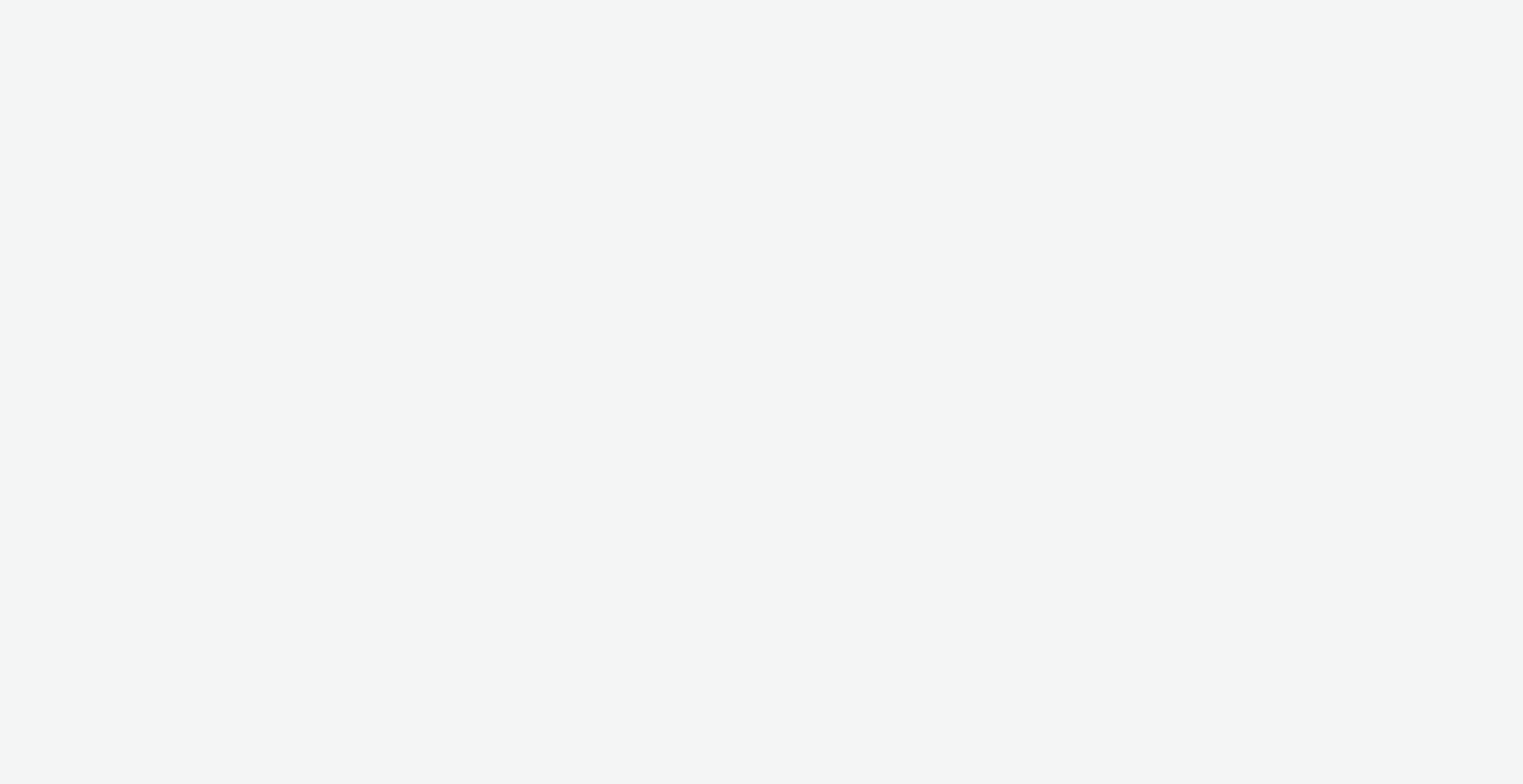
select select "2fc77e36-bb93-4aa3-9dff-dcb08e02eac6"
select select "2405a9d4-3350-4458-8d06-44f78962fa76"
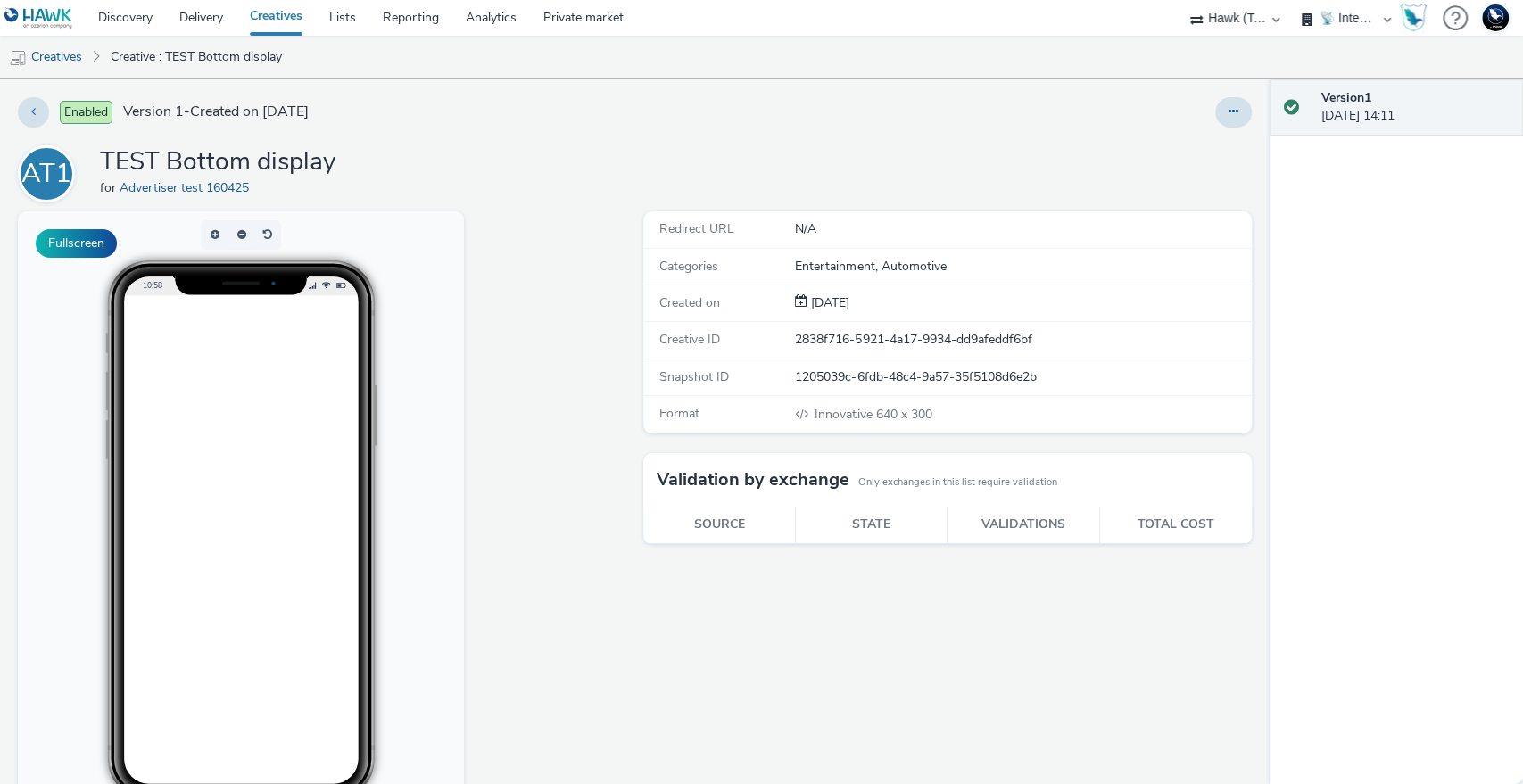
scroll to position [71, 0]
